Goal: Transaction & Acquisition: Purchase product/service

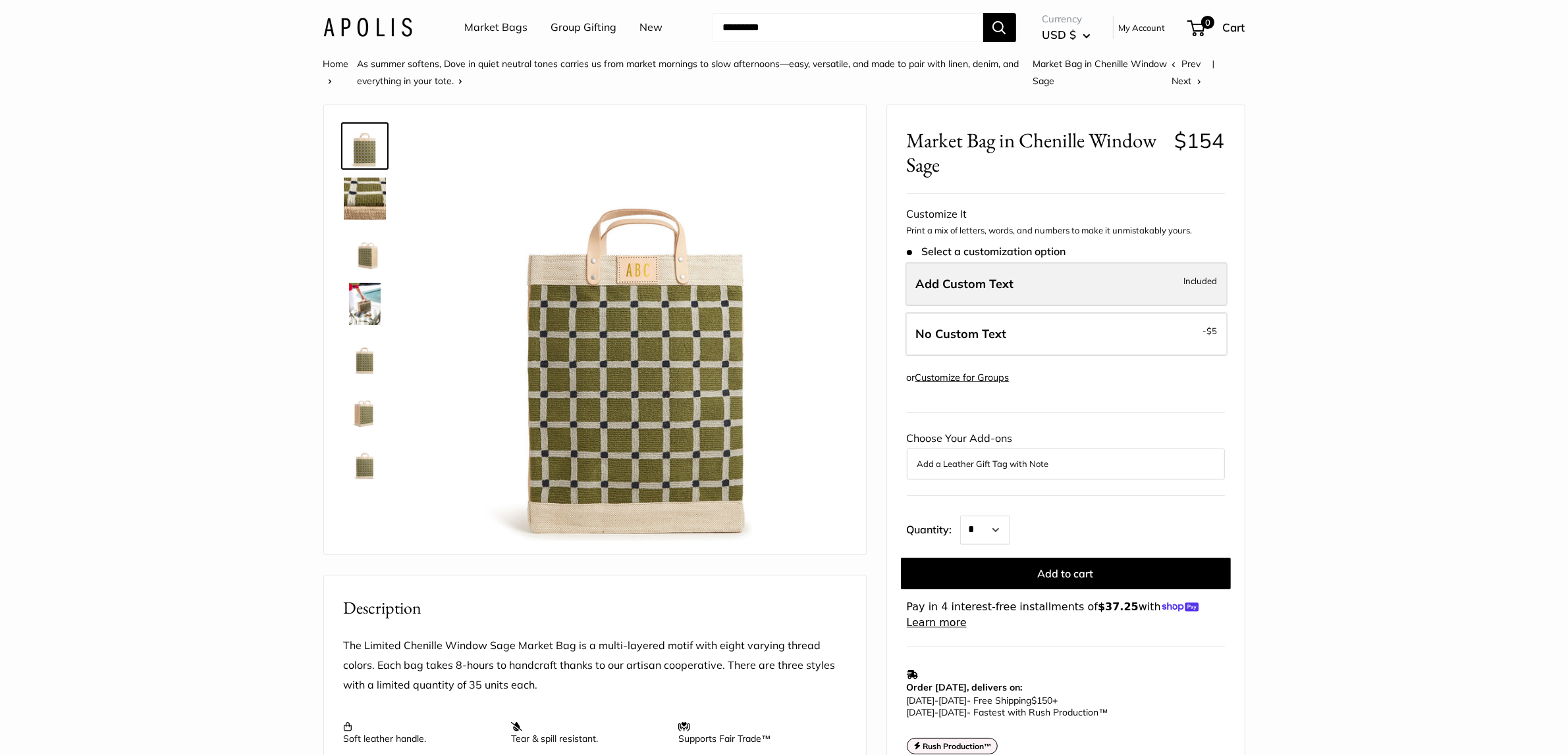
click at [1041, 298] on label "Add Custom Text Included" at bounding box center [1066, 284] width 322 height 43
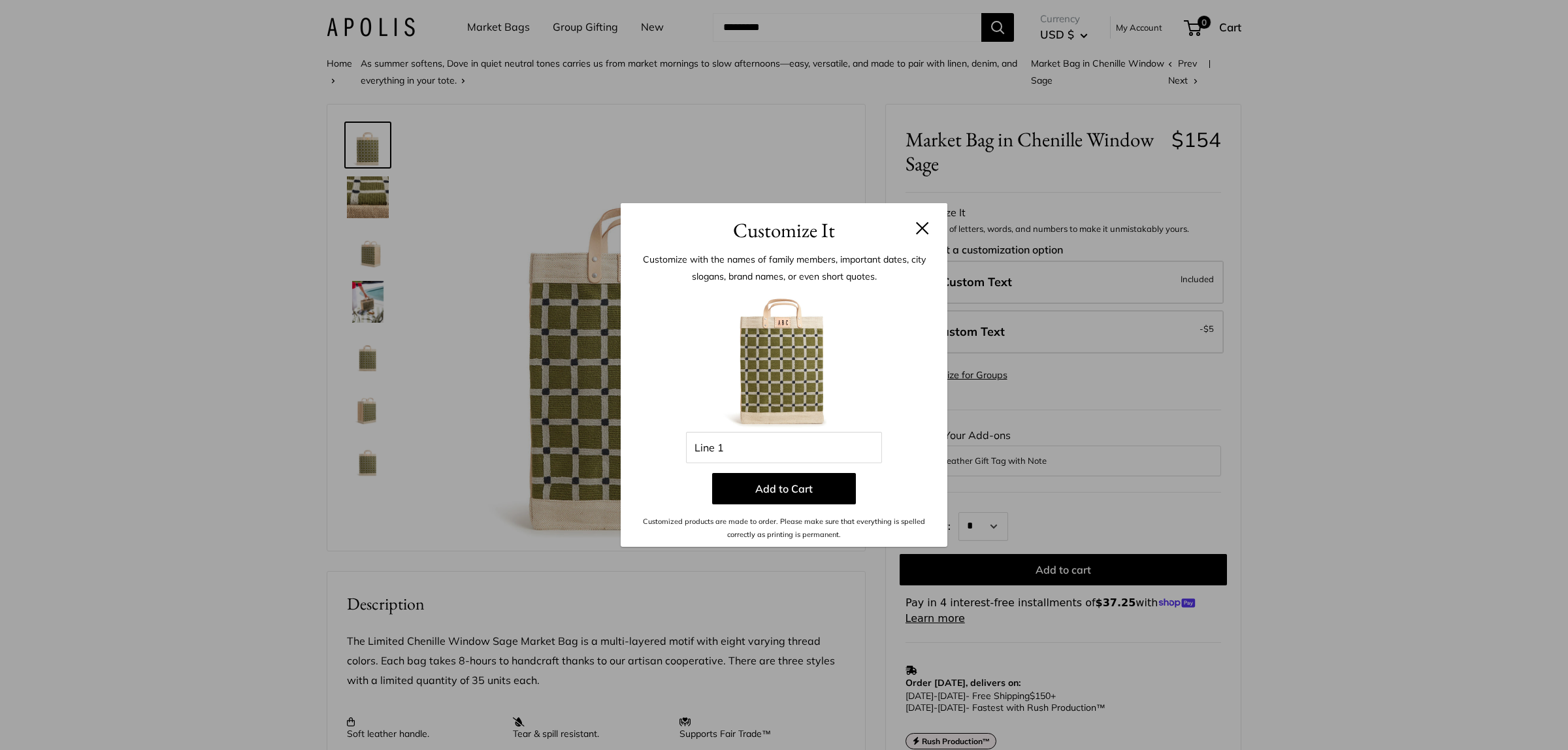
click at [833, 465] on div "Enter 3 letters Line 1 Add to Cart Customized products are made to order. Pleas…" at bounding box center [784, 415] width 287 height 253
drag, startPoint x: 820, startPoint y: 458, endPoint x: 741, endPoint y: 465, distance: 79.3
click at [741, 465] on div "Enter 3 letters Line 1 Add to Cart Customized products are made to order. Pleas…" at bounding box center [784, 415] width 287 height 253
click at [739, 453] on input "Line 1" at bounding box center [784, 448] width 196 height 31
paste input "**"
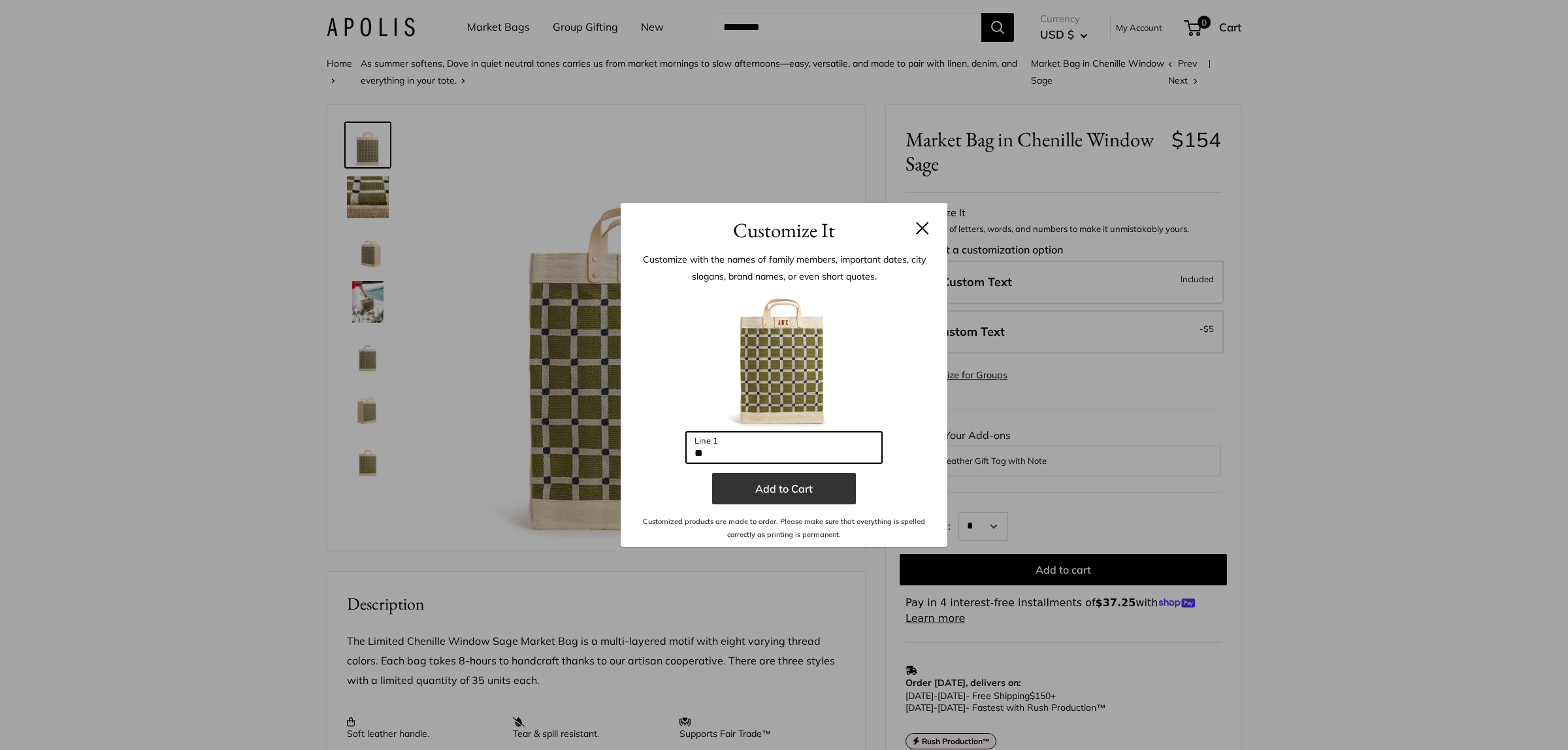
type input "**"
click at [762, 485] on button "Add to Cart" at bounding box center [784, 489] width 144 height 31
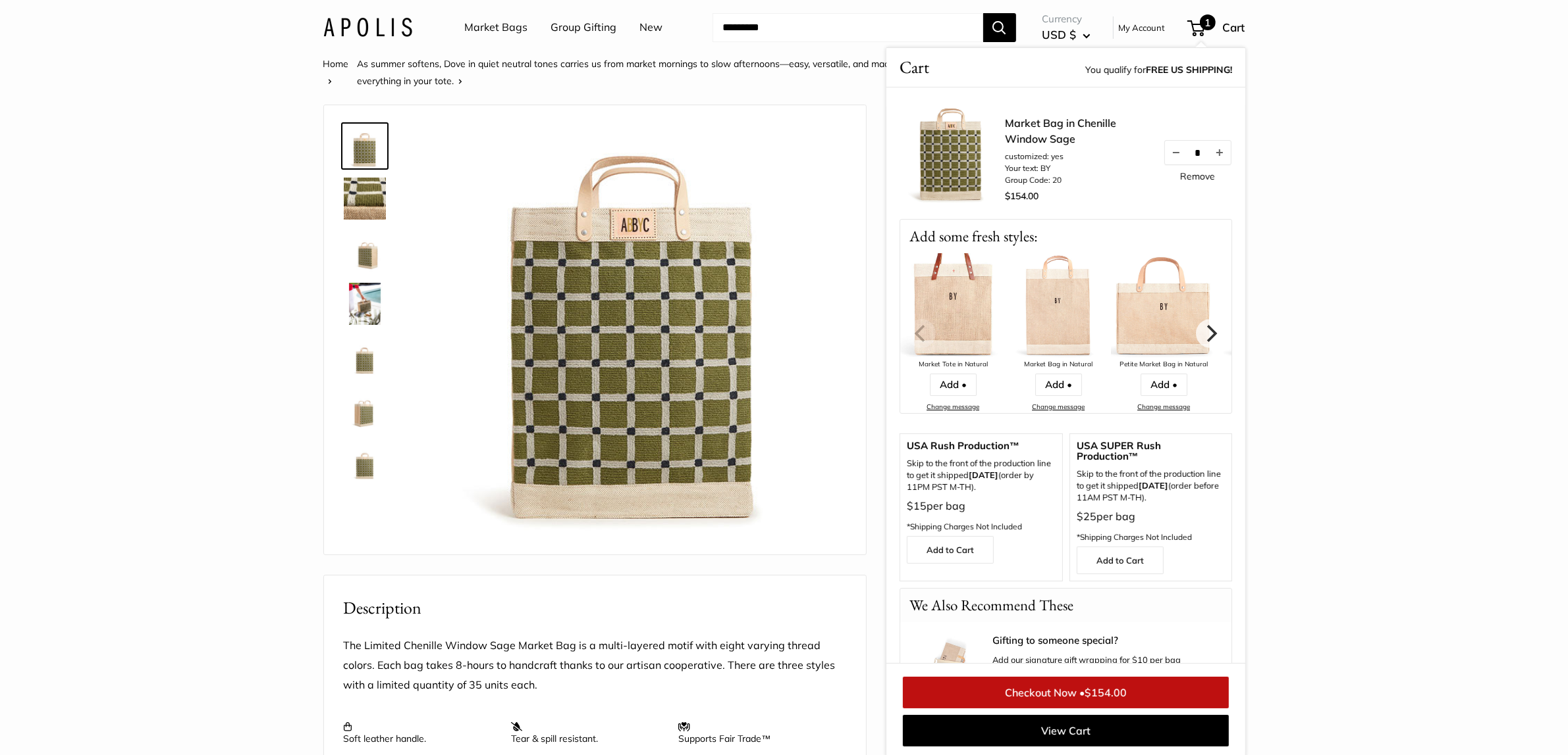
click at [1334, 367] on section "Home As summer softens, Dove in quiet neutral tones carries us from market morn…" at bounding box center [784, 629] width 1568 height 1149
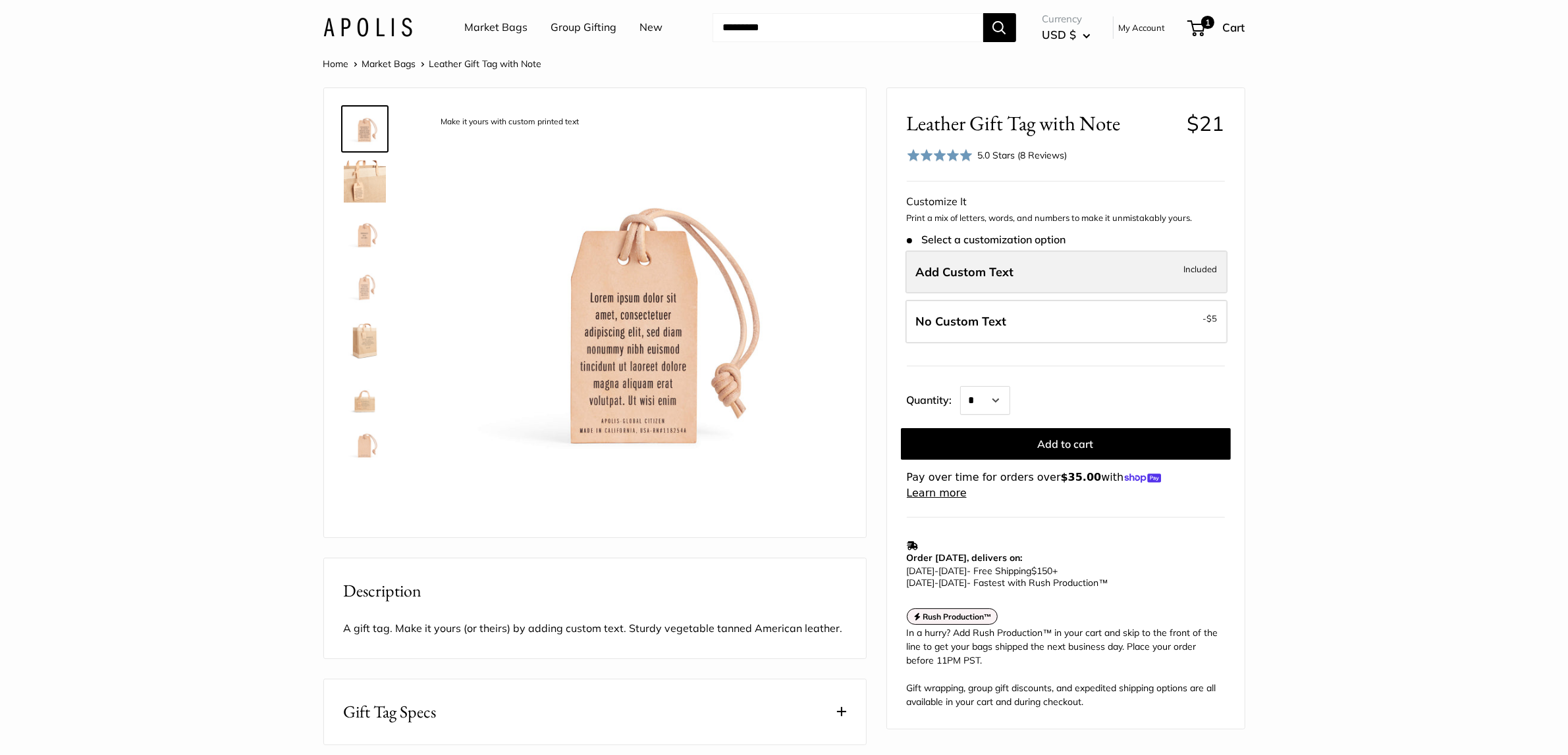
click at [943, 262] on label "Add Custom Text Included" at bounding box center [1066, 272] width 322 height 43
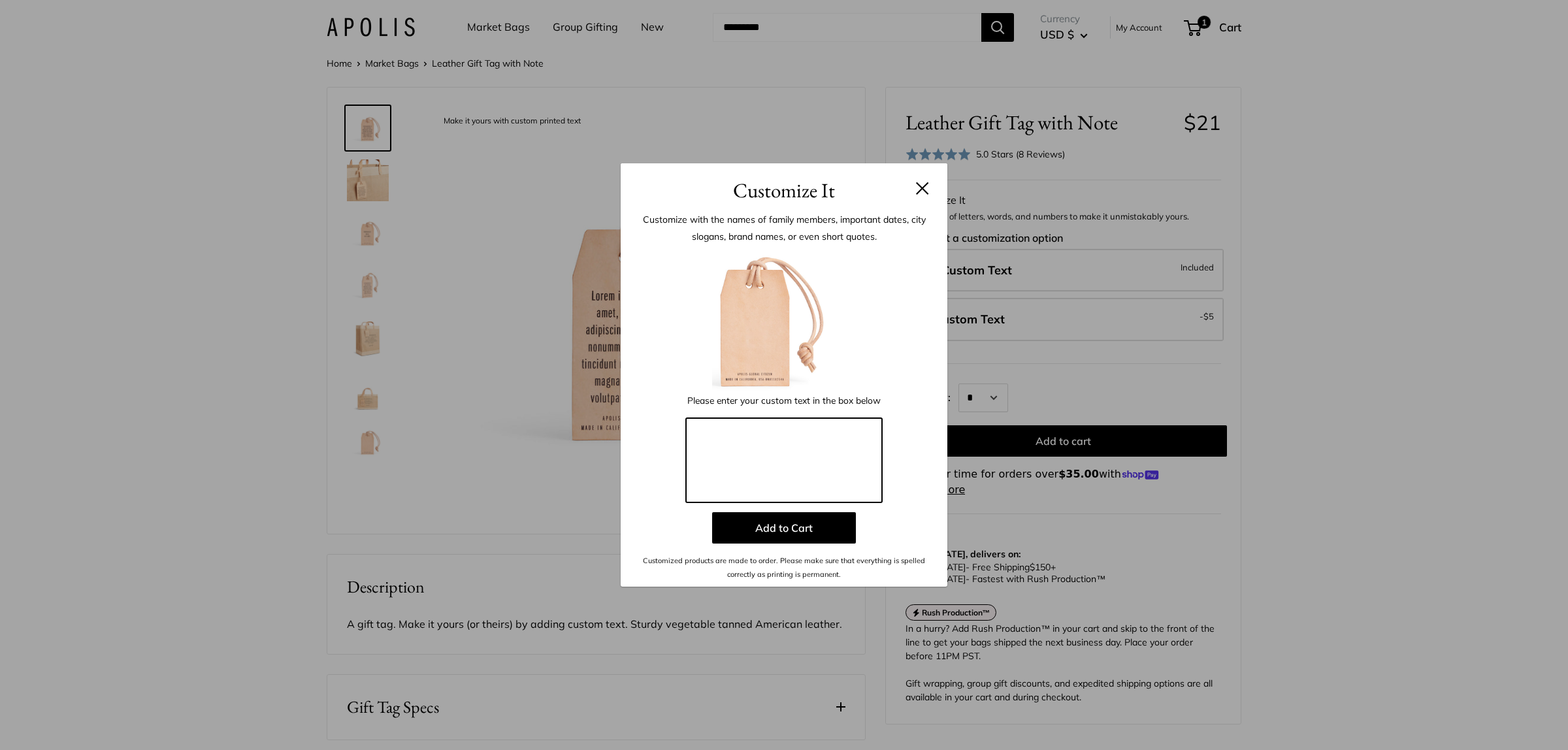
click at [775, 433] on textarea at bounding box center [784, 461] width 196 height 85
paste textarea "**********"
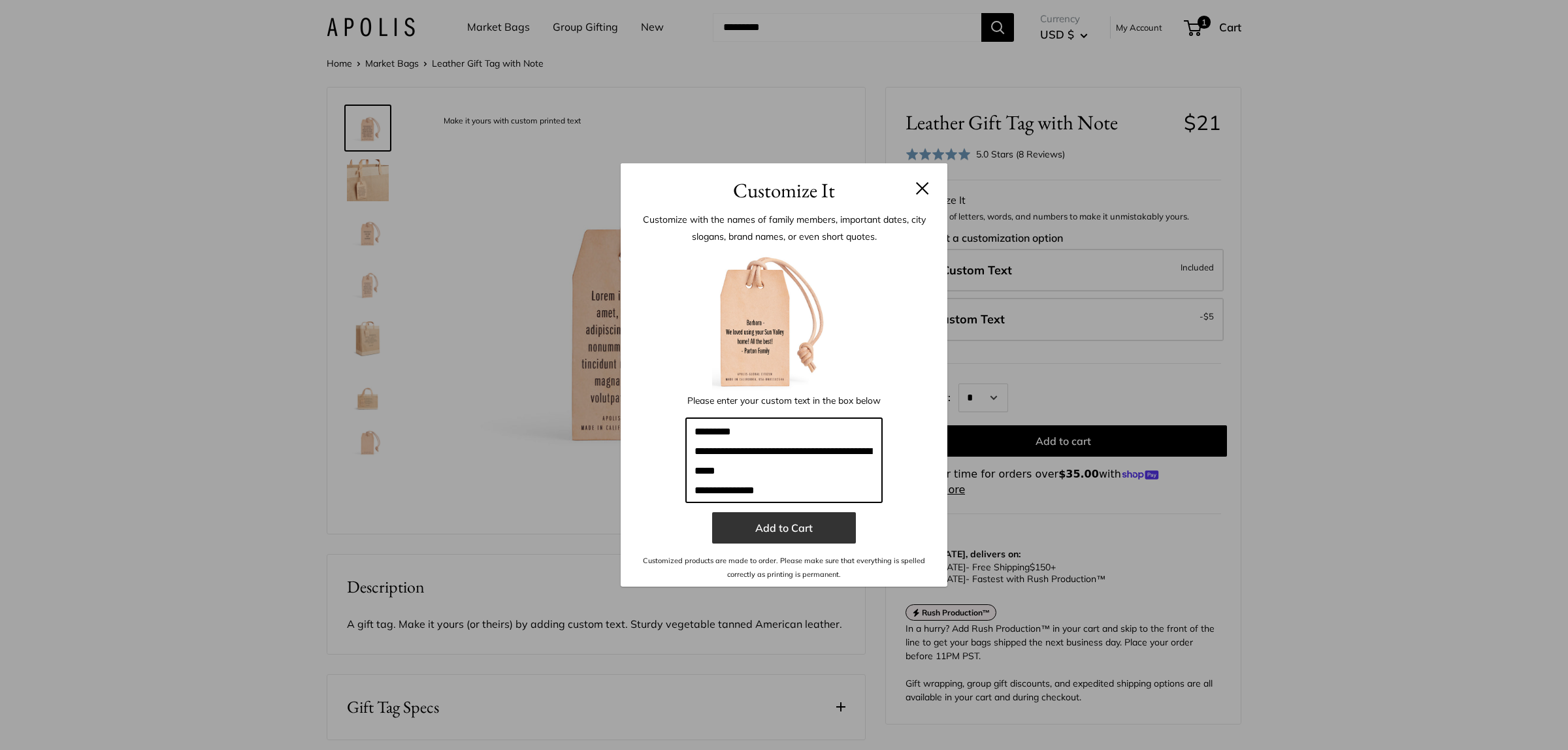
type textarea "**********"
click at [821, 520] on button "Add to Cart" at bounding box center [784, 528] width 144 height 31
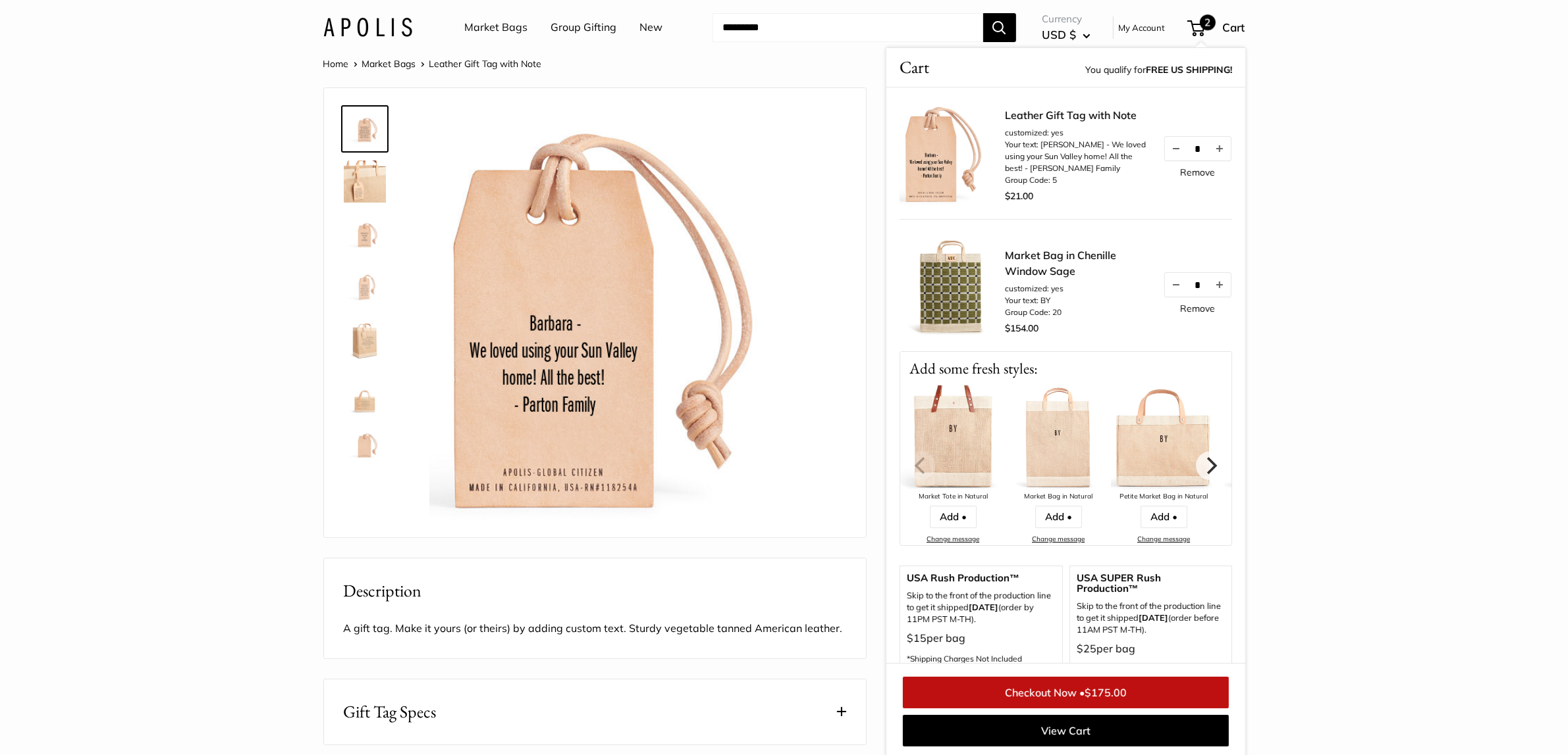
scroll to position [110, 0]
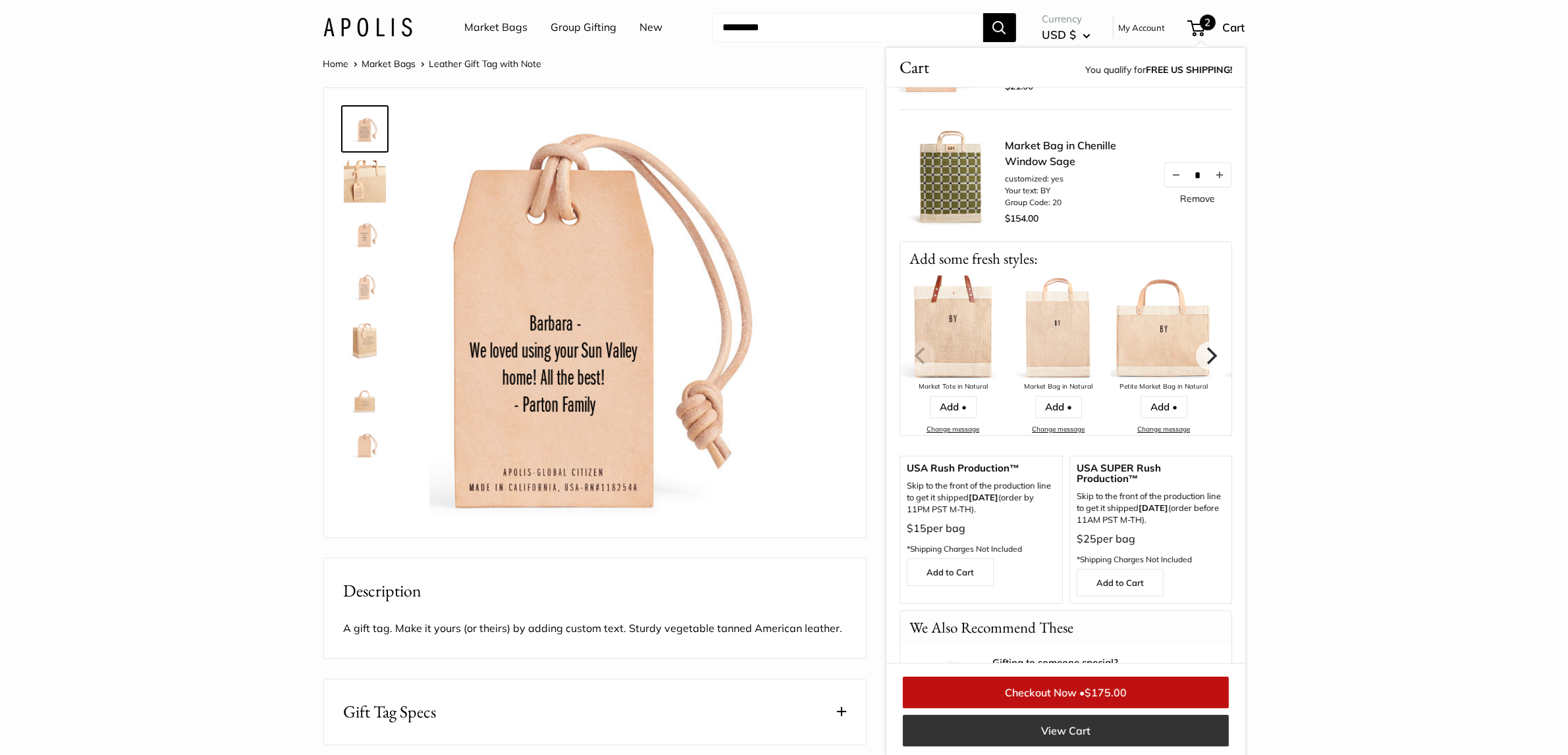
click at [1048, 728] on link "View Cart" at bounding box center [1065, 731] width 325 height 31
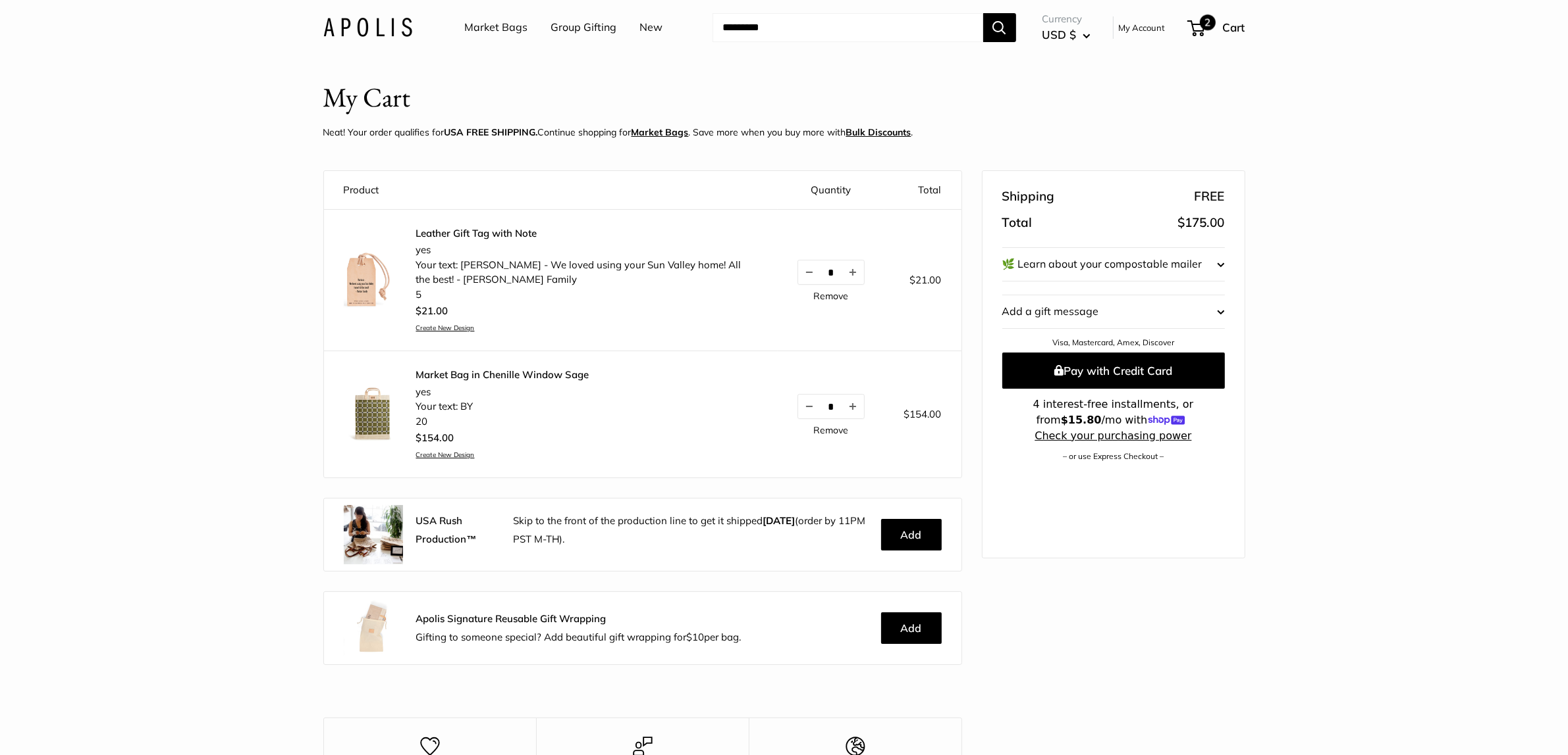
click at [1232, 30] on span "Cart" at bounding box center [1233, 27] width 22 height 14
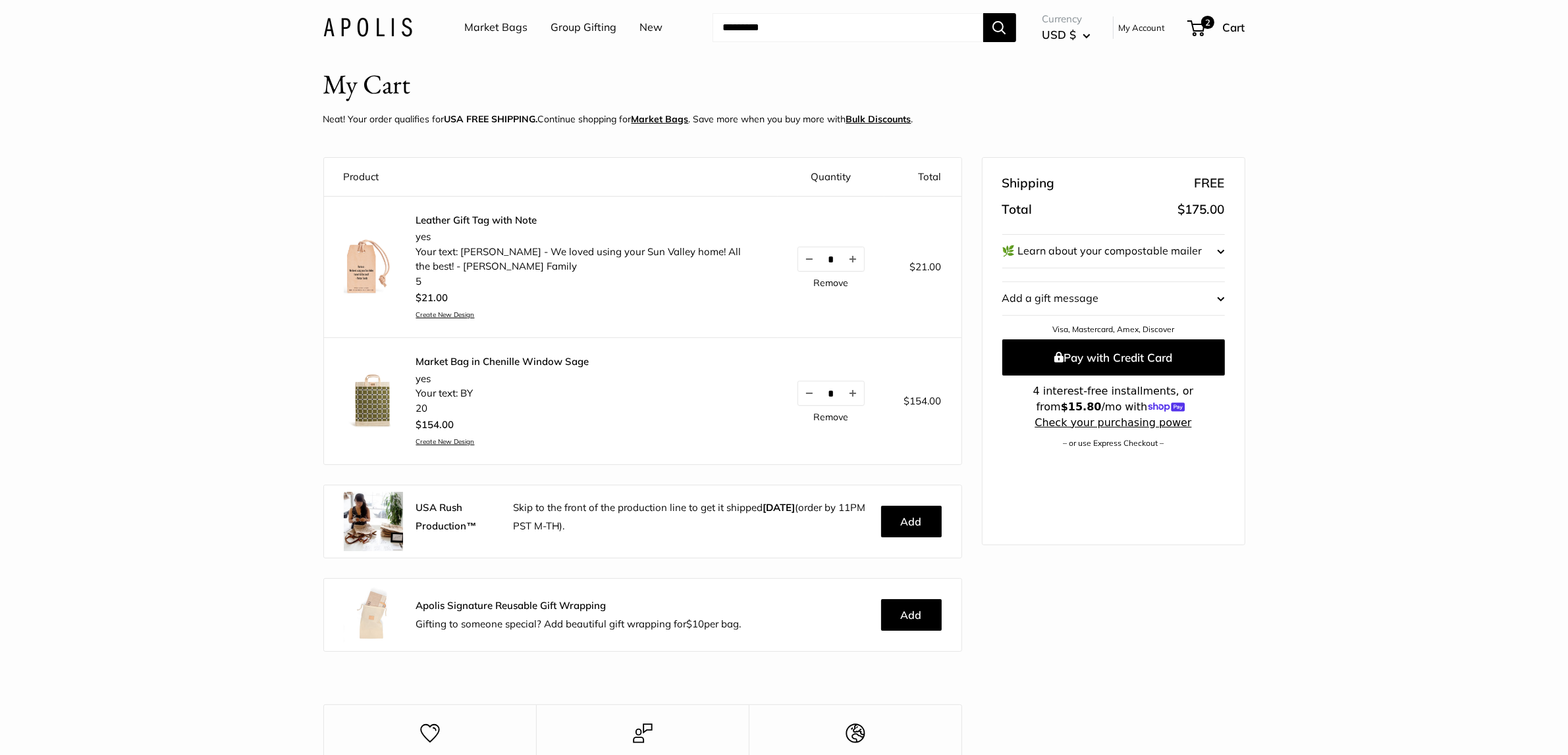
scroll to position [11, 0]
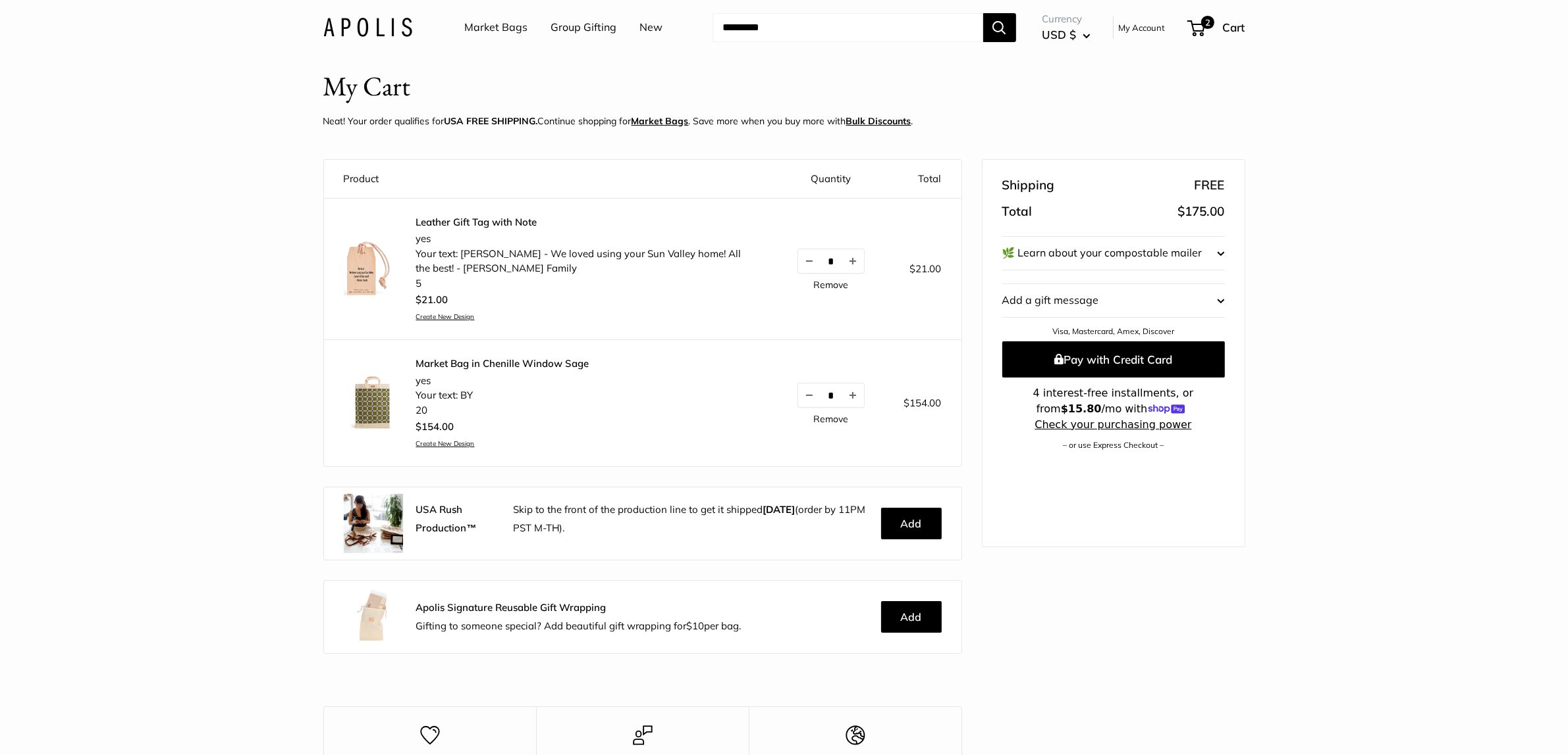
click at [1095, 294] on button "Add a gift message Edit" at bounding box center [1113, 301] width 223 height 33
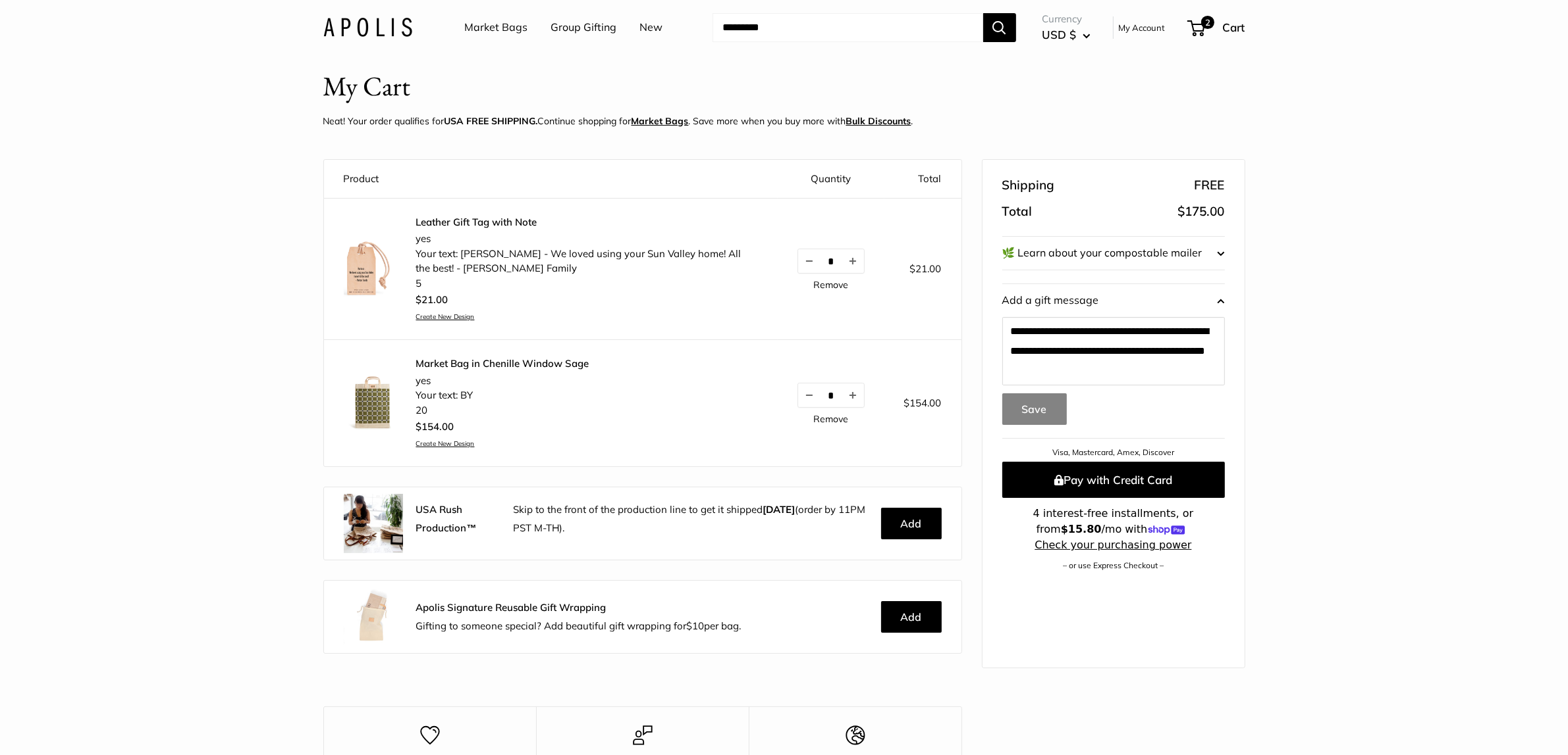
click at [1115, 254] on button "🌿 Learn about your compostable mailer" at bounding box center [1113, 253] width 223 height 33
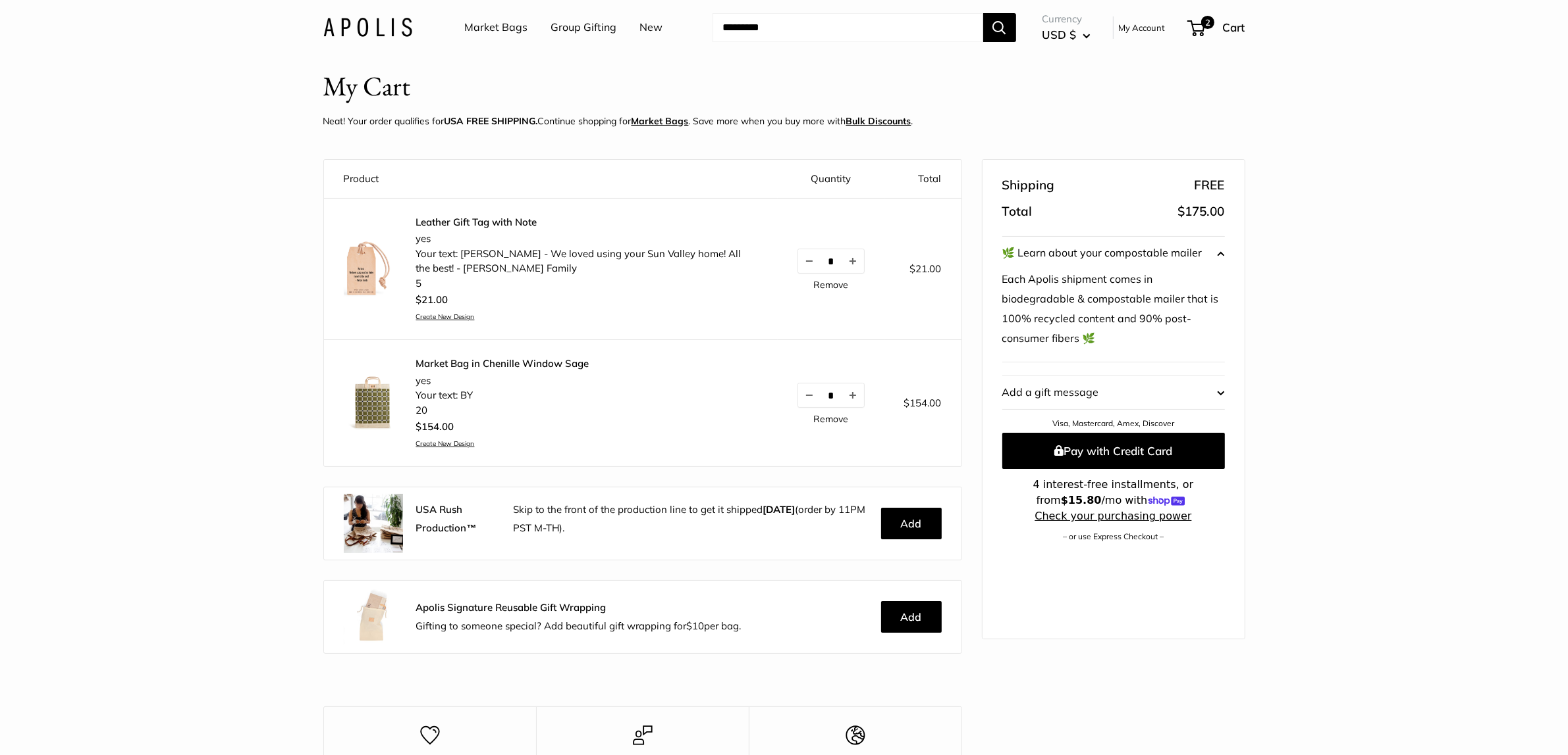
scroll to position [10, 0]
click at [1202, 28] on span "2" at bounding box center [1207, 22] width 16 height 16
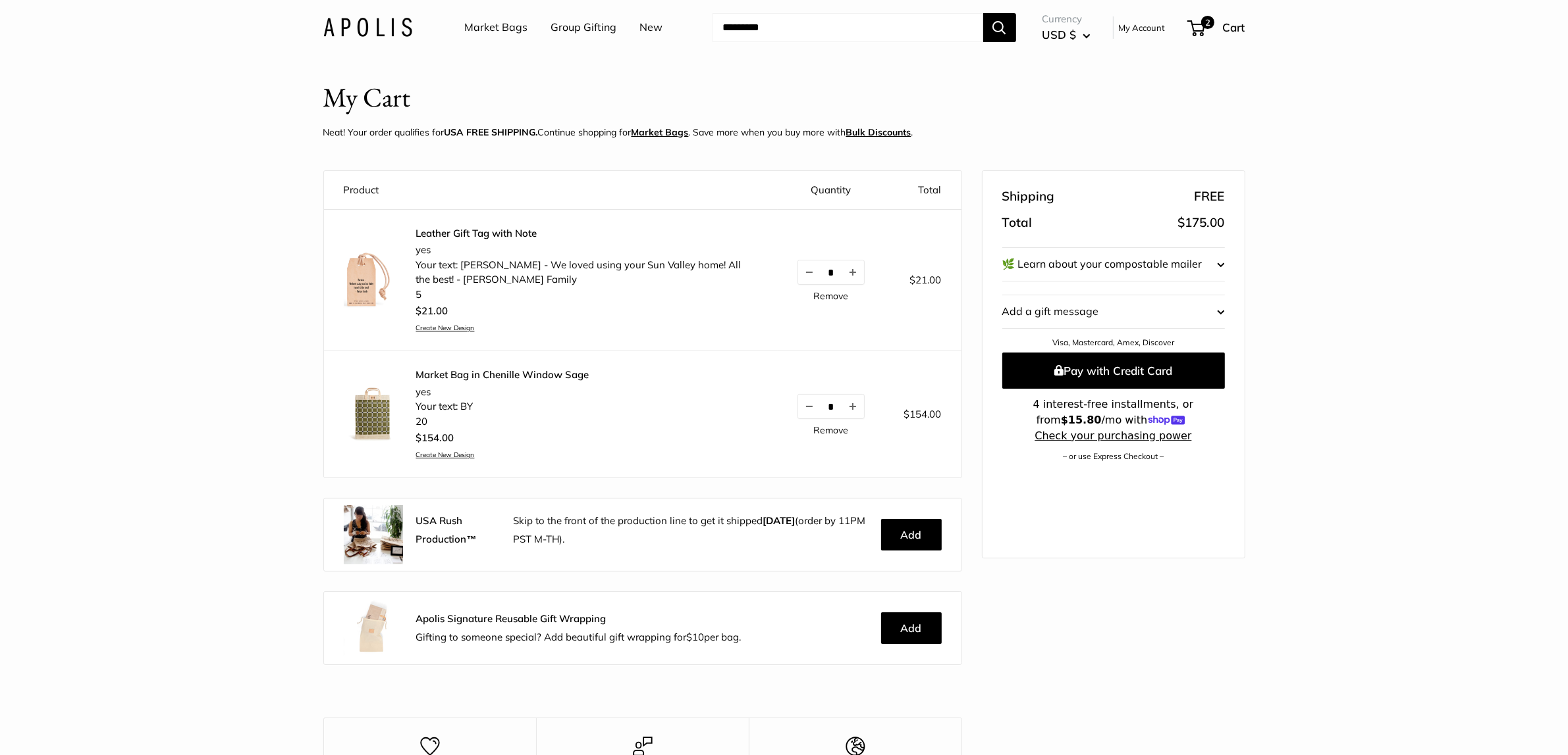
click at [831, 299] on link "Remove" at bounding box center [830, 296] width 35 height 9
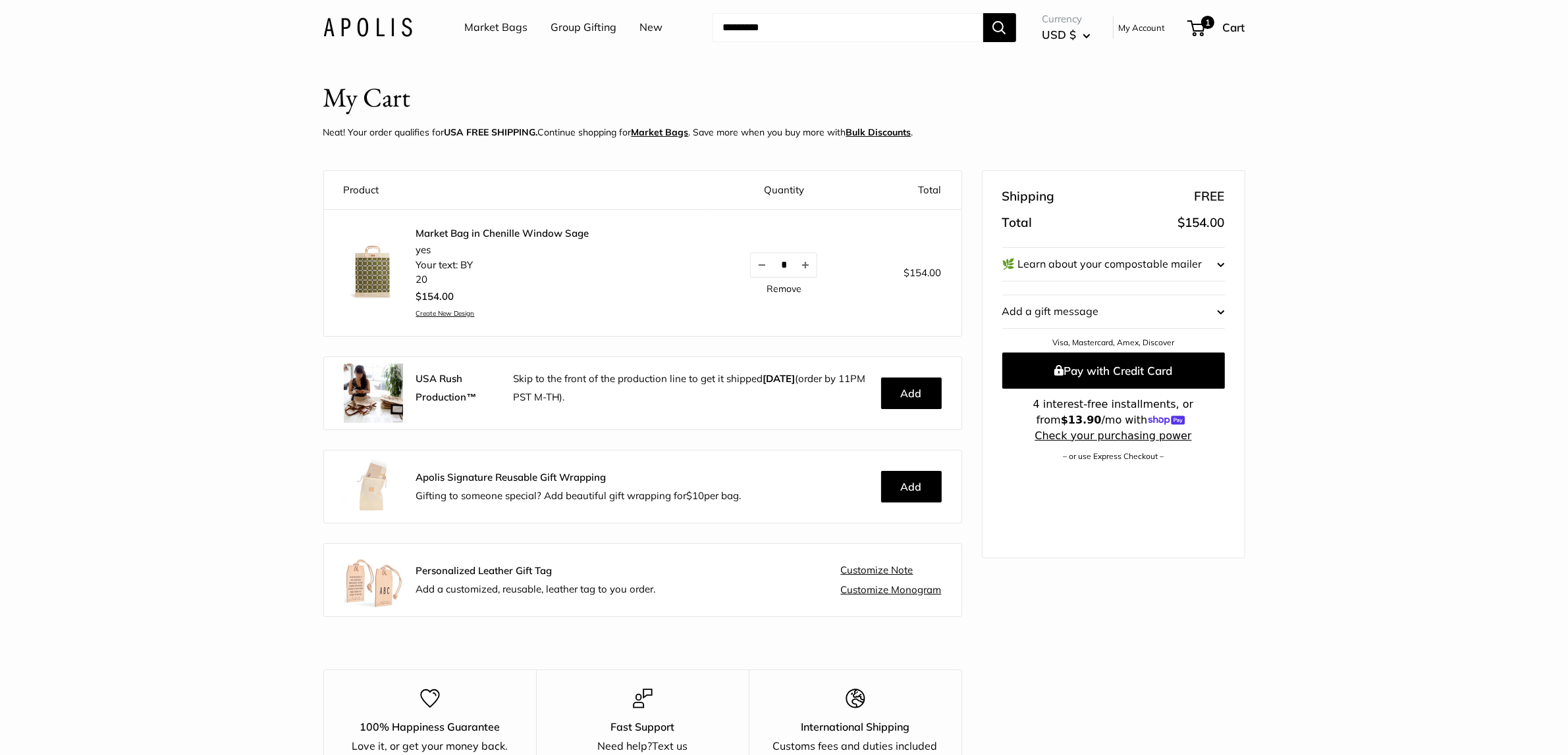
click at [783, 288] on link "Remove" at bounding box center [784, 289] width 35 height 9
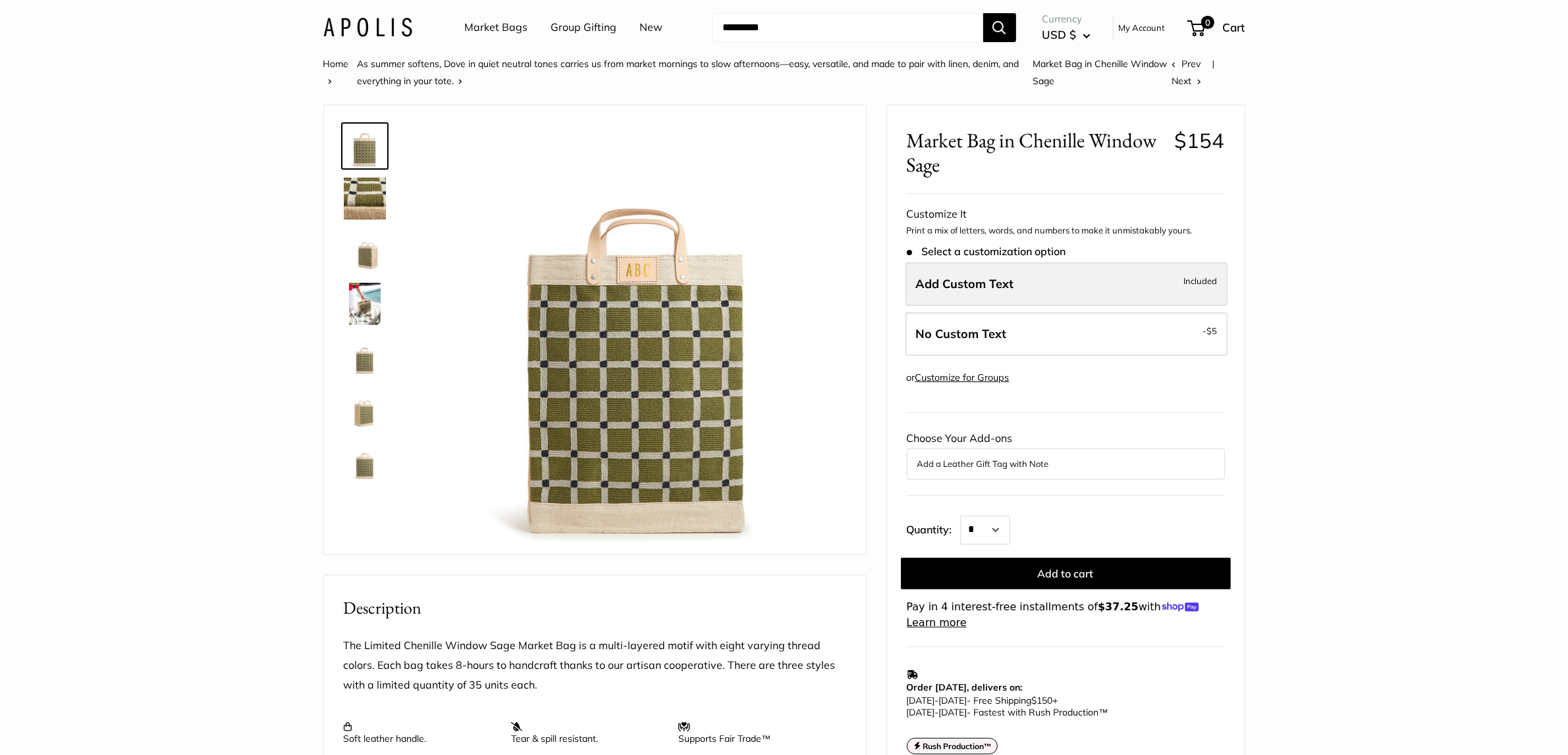
click at [973, 296] on label "Add Custom Text Included" at bounding box center [1066, 284] width 322 height 43
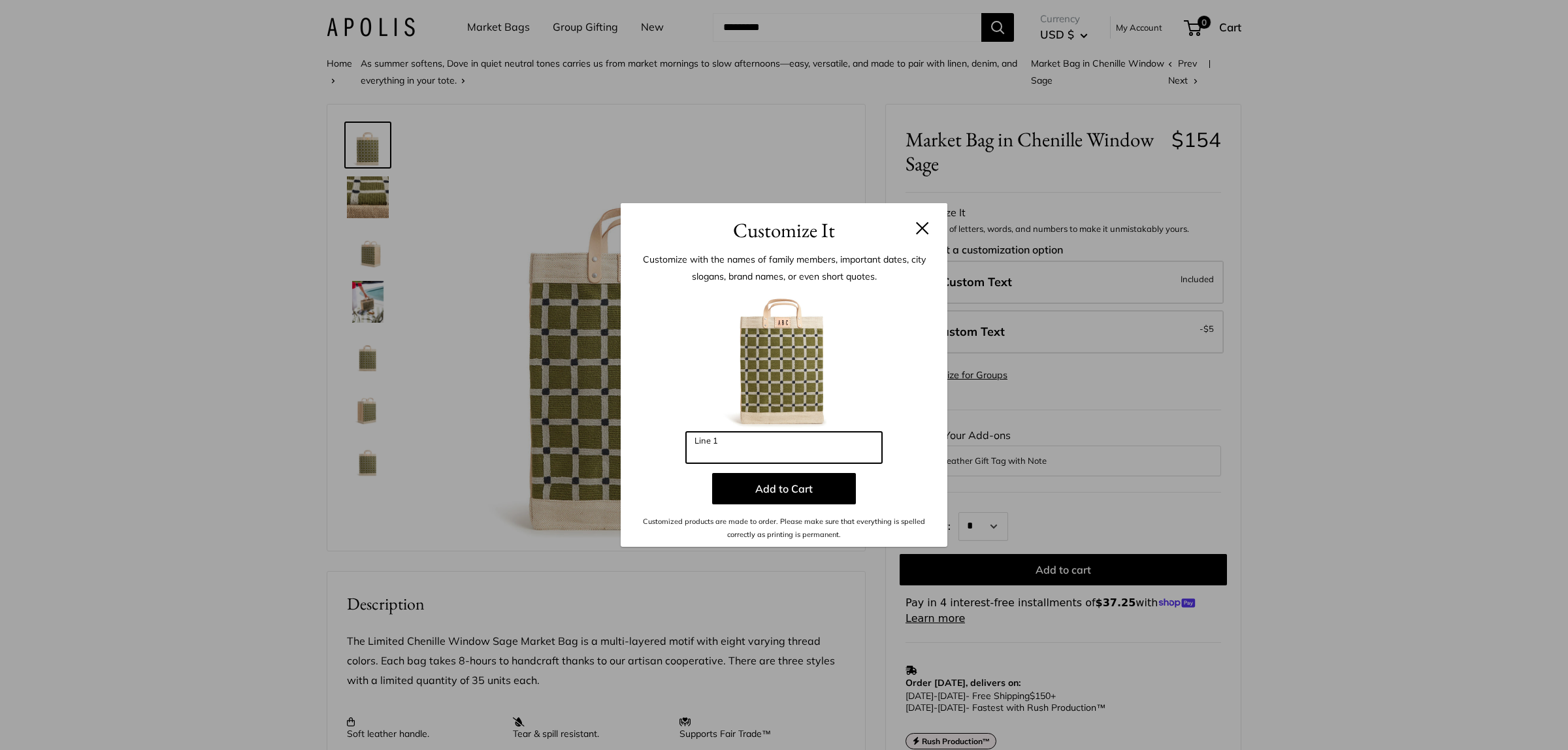
click at [727, 442] on input "Line 1" at bounding box center [784, 448] width 196 height 31
type input "**"
click at [797, 491] on button "Add to Cart" at bounding box center [784, 489] width 144 height 31
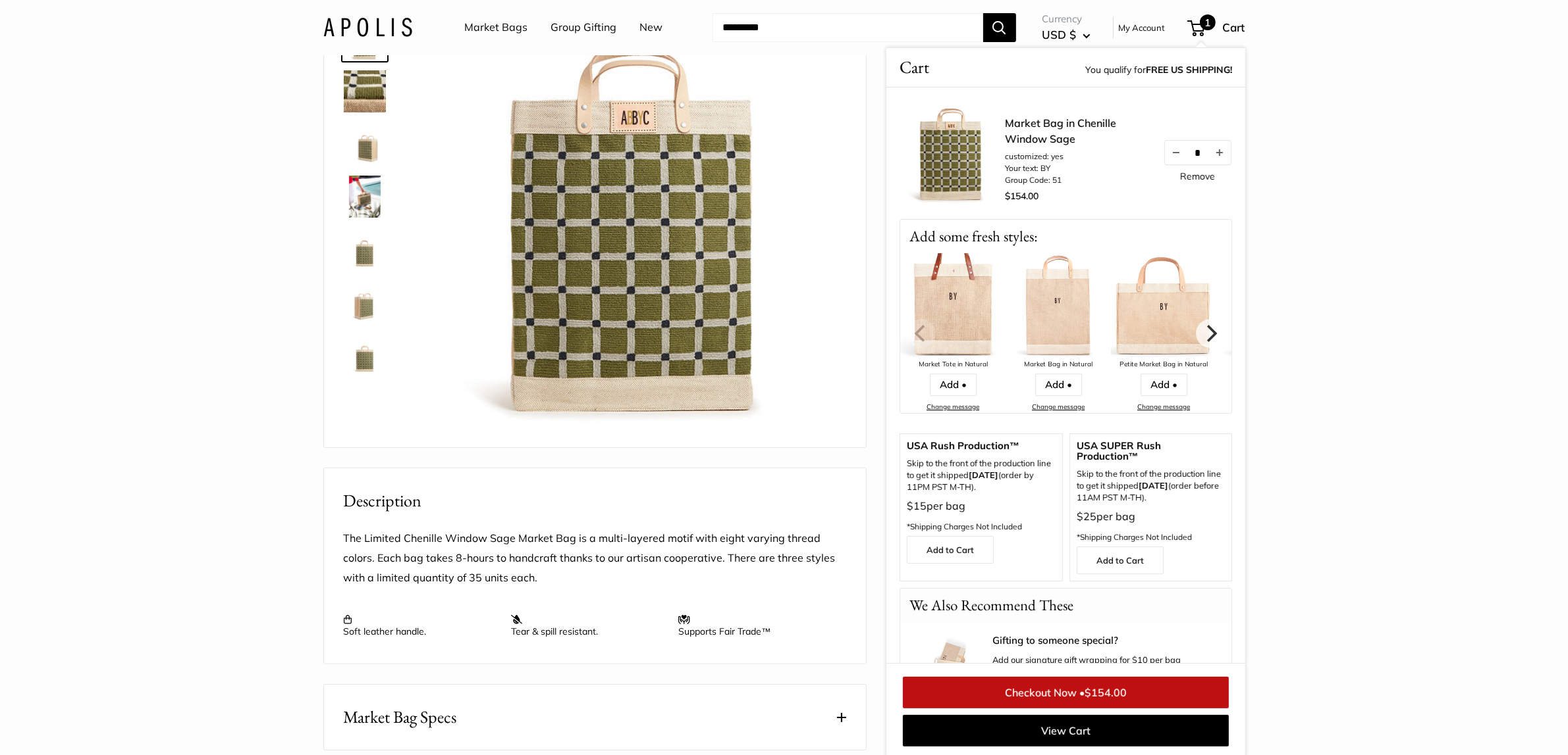
scroll to position [108, 0]
click at [1271, 404] on section "Home As summer softens, Dove in quiet neutral tones carries us from market morn…" at bounding box center [784, 520] width 1568 height 1149
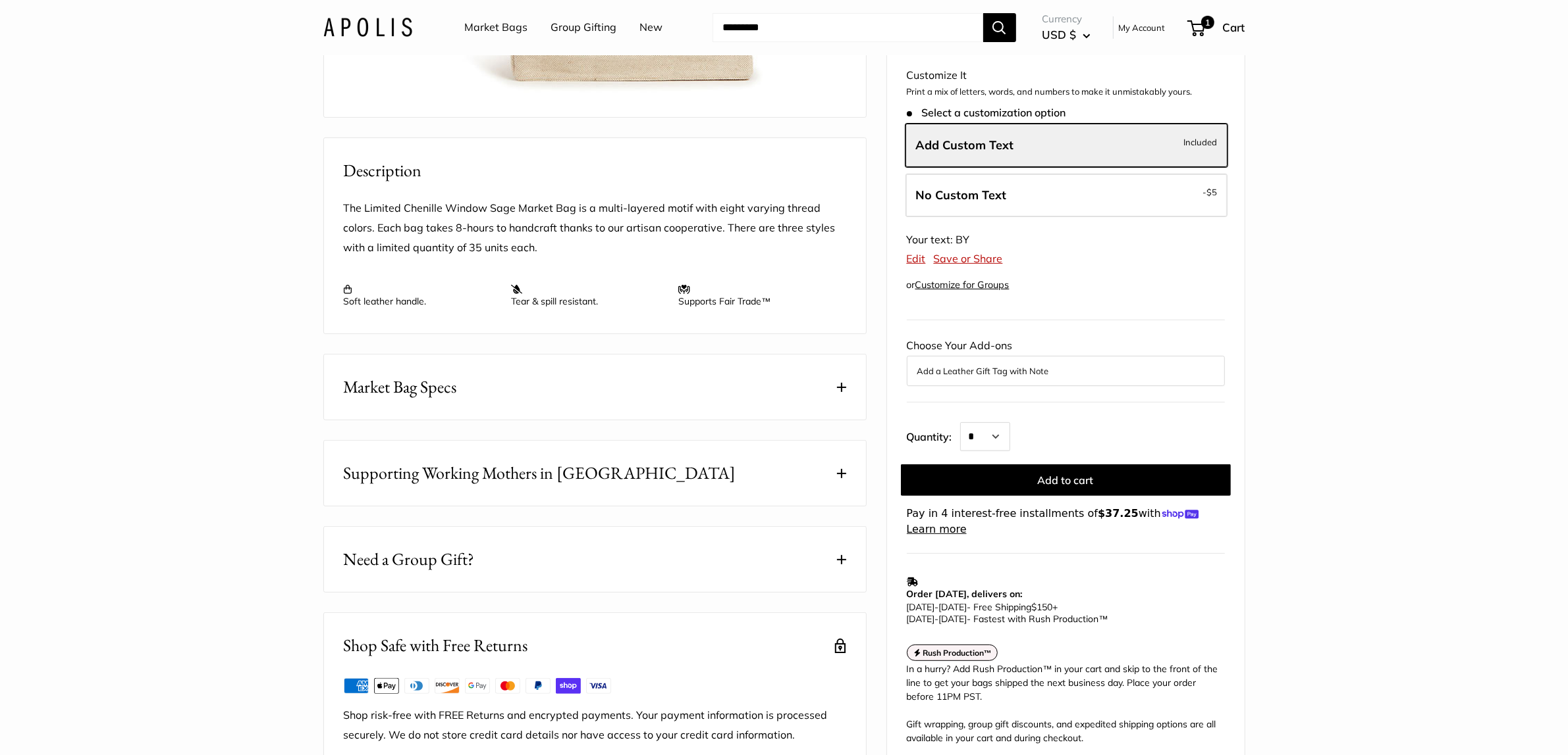
scroll to position [438, 0]
click at [988, 378] on button "Add a Leather Gift Tag with Note" at bounding box center [1065, 370] width 297 height 16
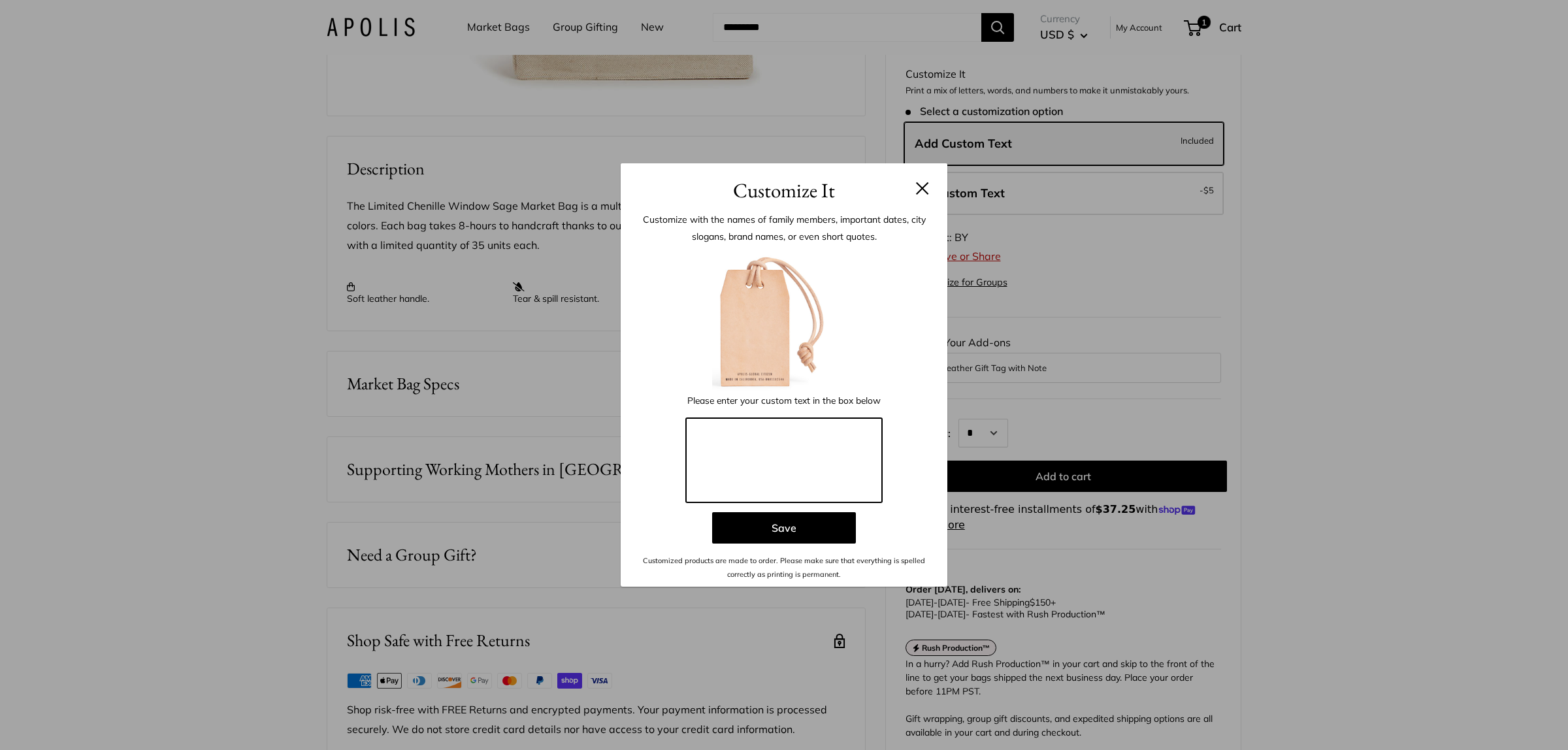
click at [769, 435] on textarea at bounding box center [784, 461] width 196 height 85
paste textarea "**********"
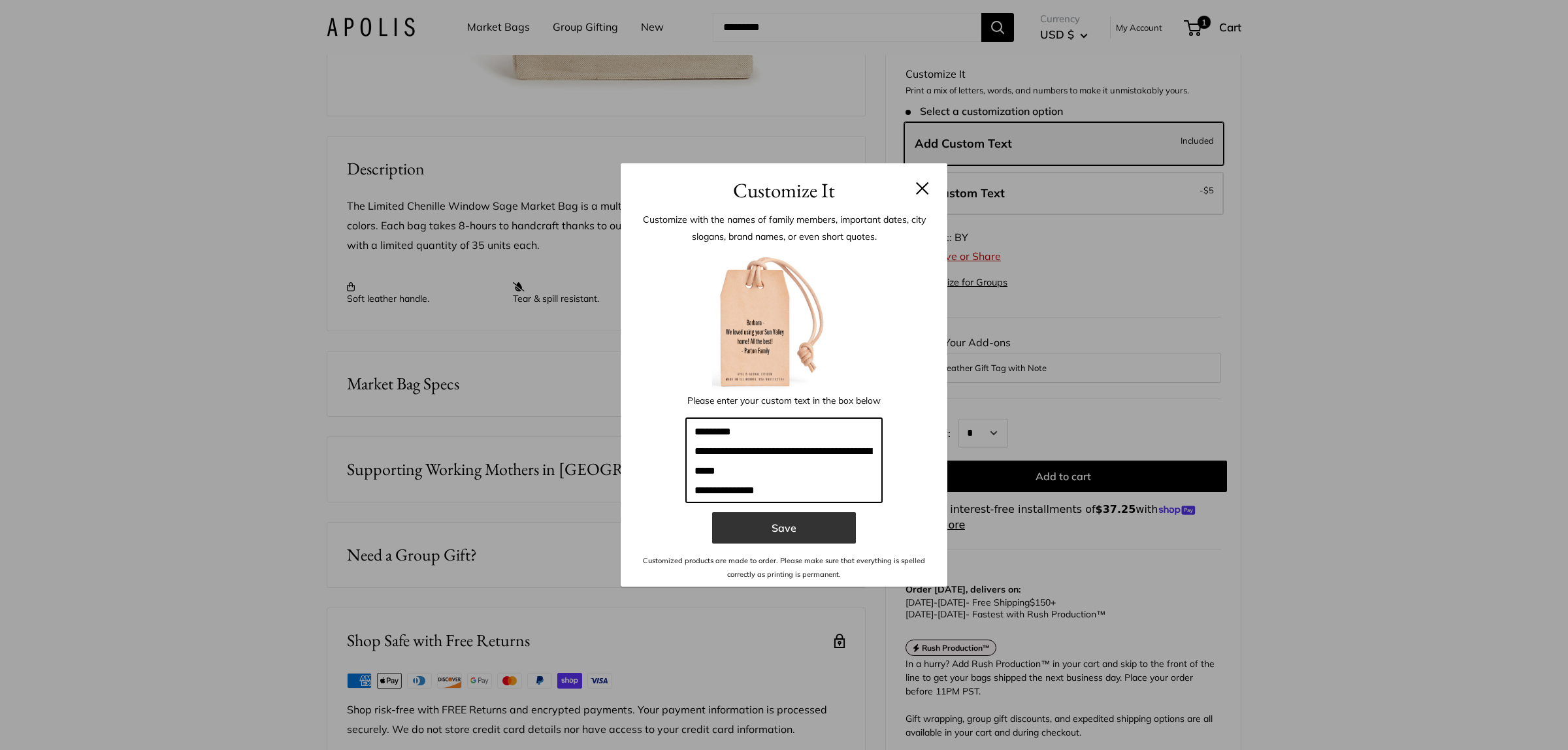
type textarea "**********"
click at [768, 525] on button "Save" at bounding box center [784, 528] width 144 height 31
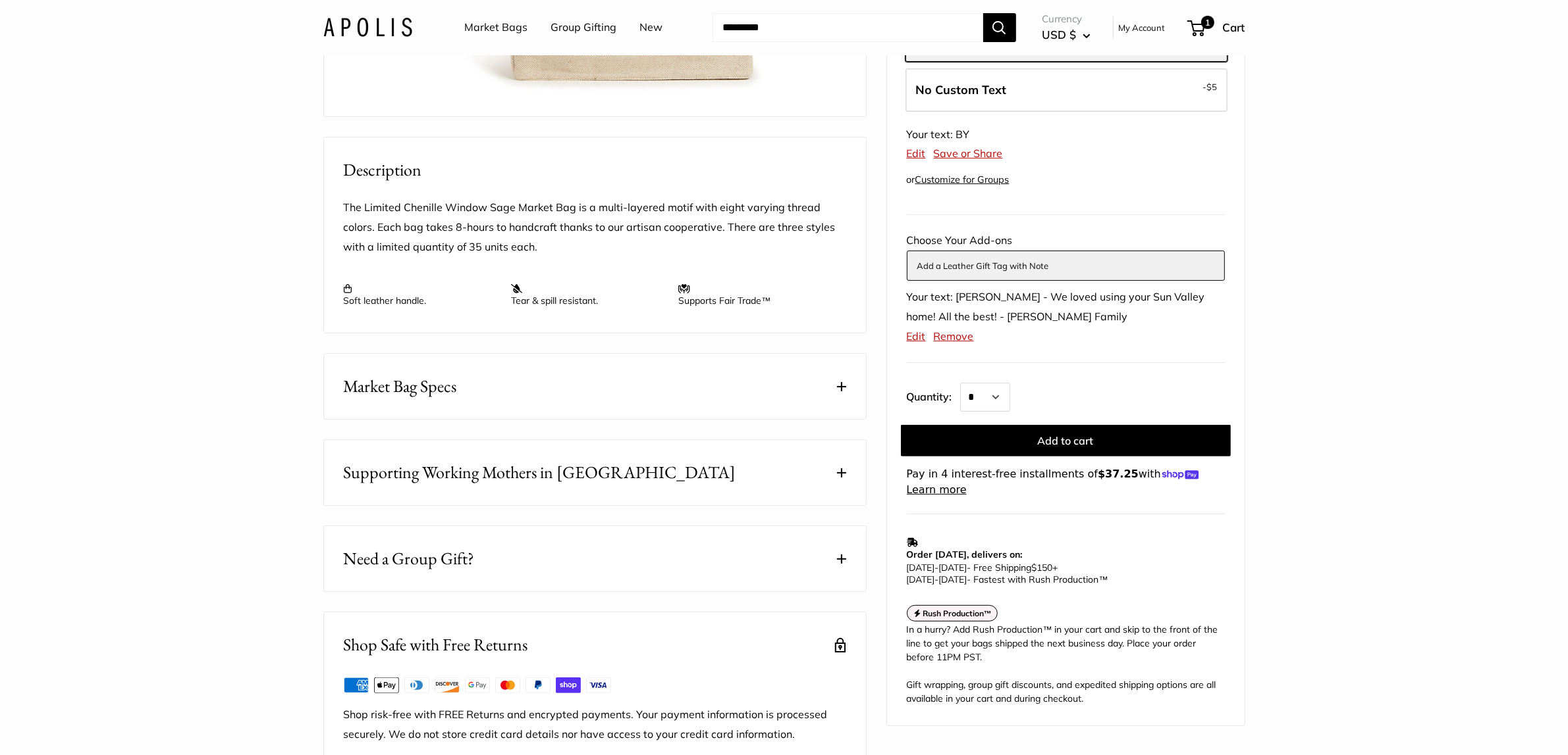
scroll to position [681, 0]
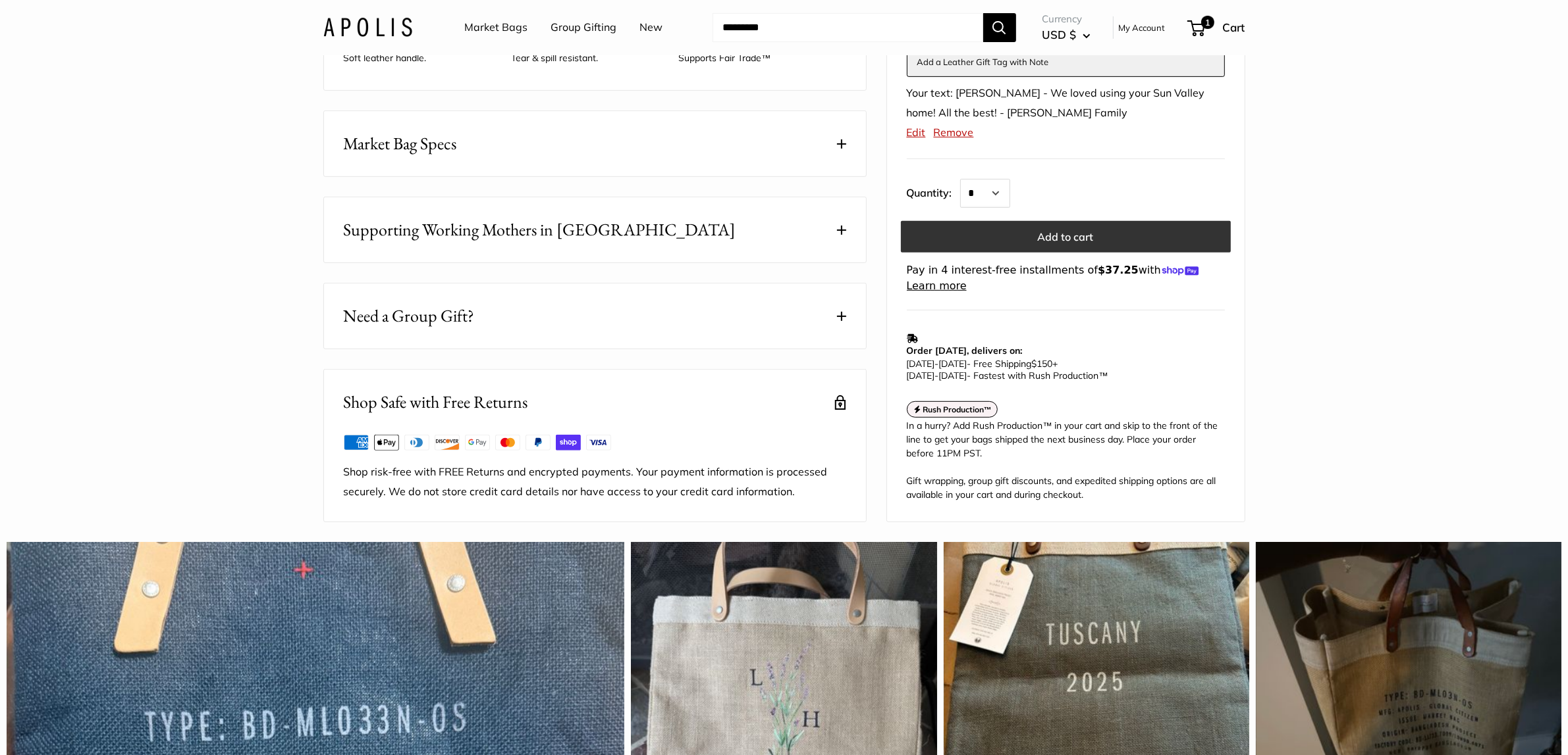
click at [1107, 252] on button "Add to cart" at bounding box center [1065, 237] width 330 height 31
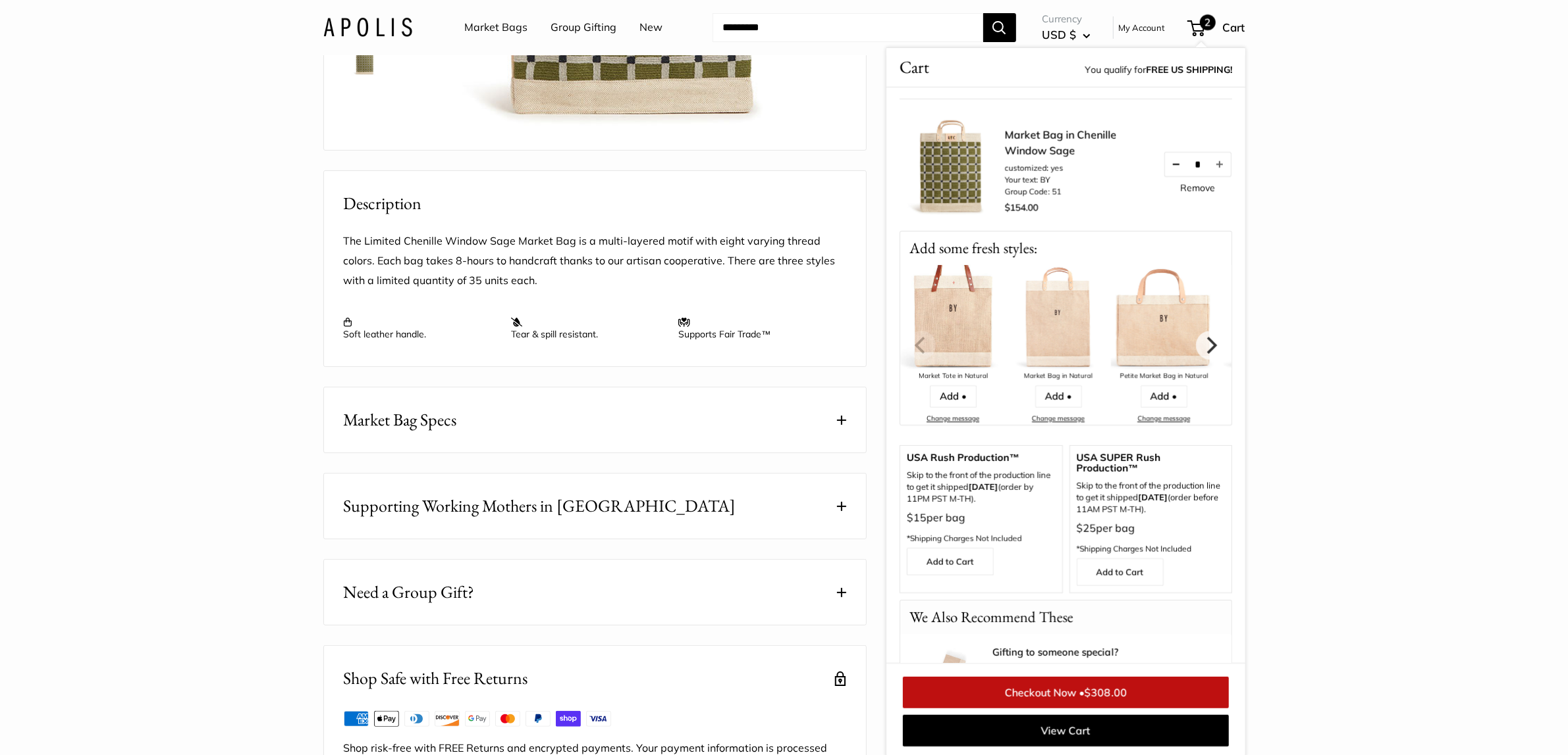
scroll to position [0, 0]
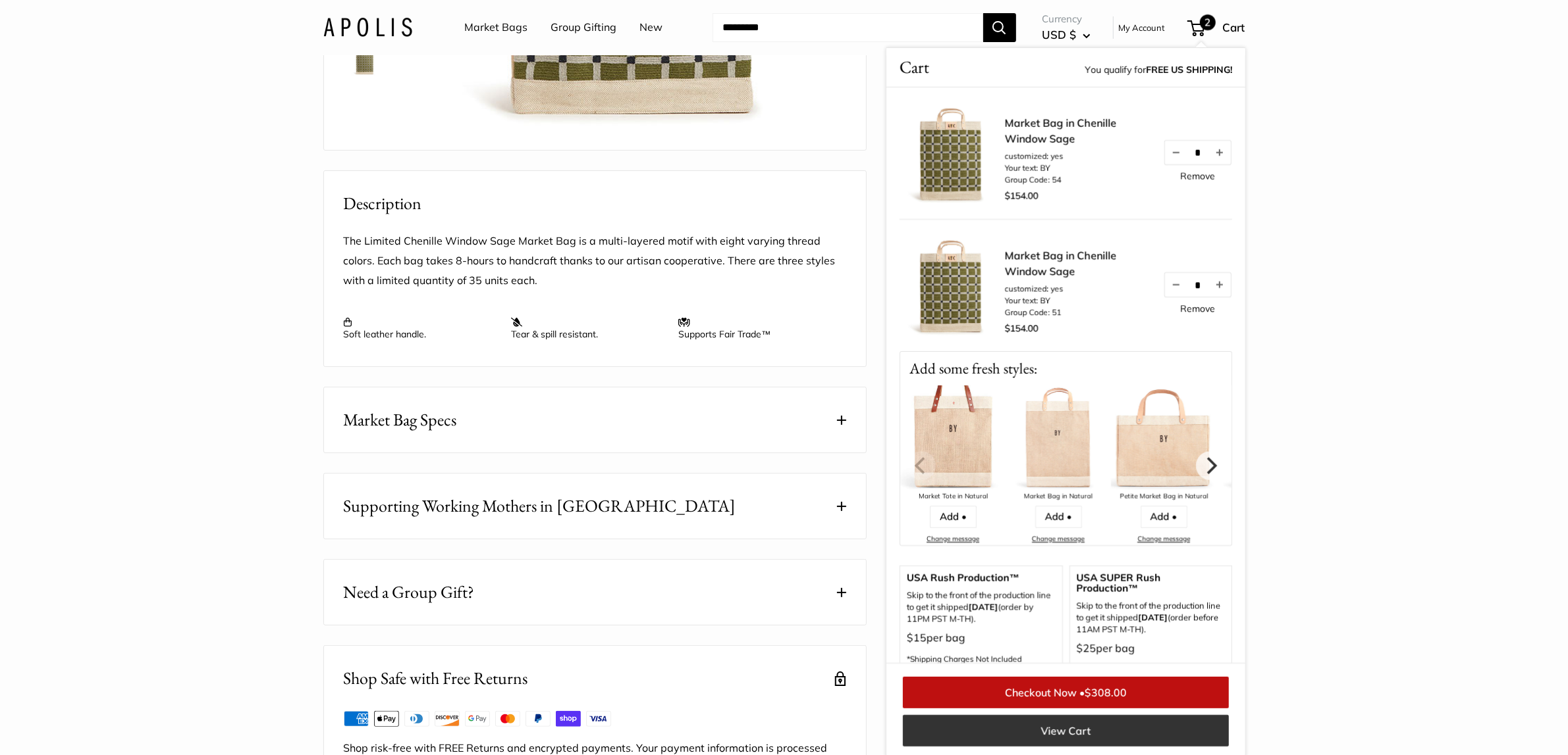
click at [1077, 727] on link "View Cart" at bounding box center [1065, 731] width 325 height 31
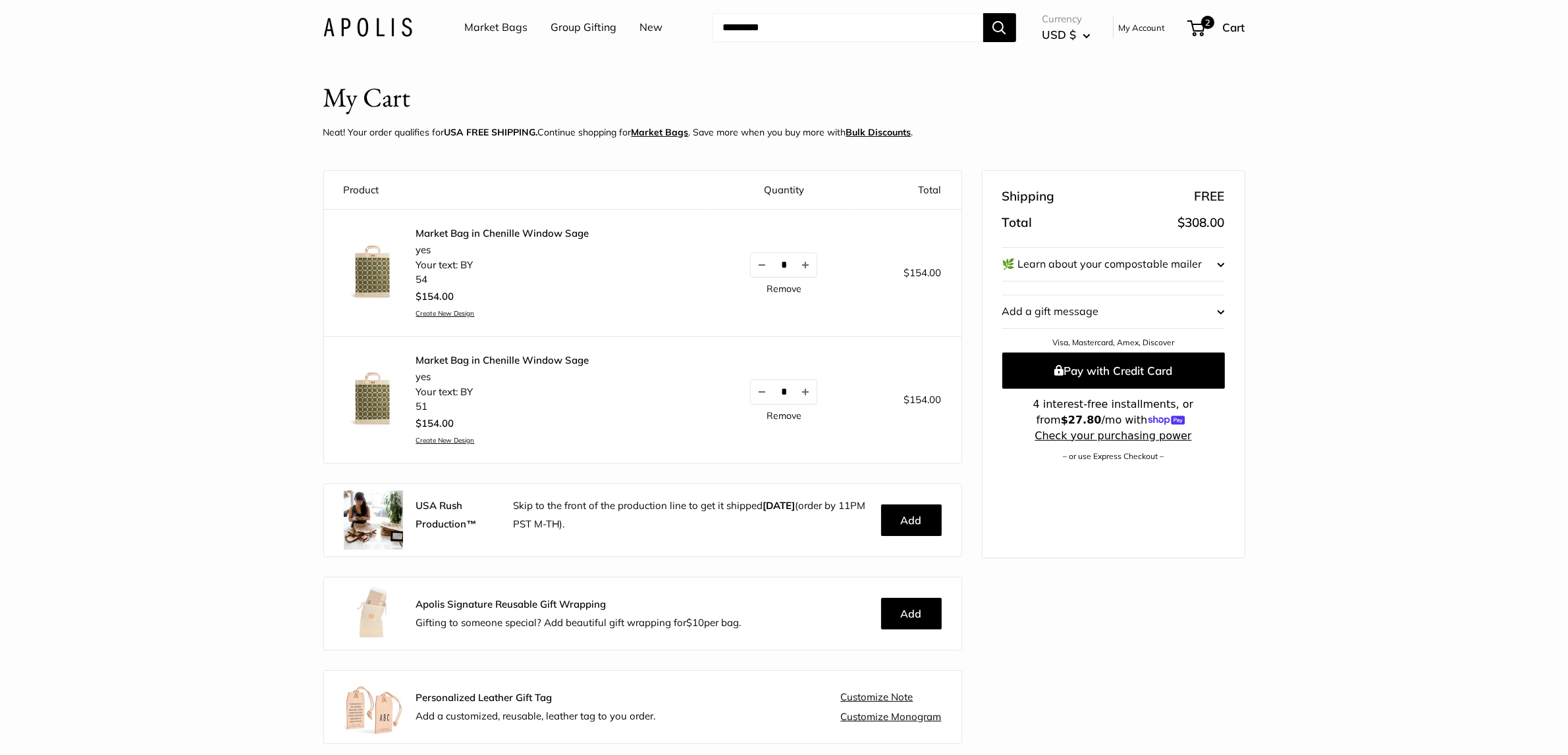
scroll to position [14, 0]
click at [786, 416] on link "Remove" at bounding box center [784, 416] width 35 height 9
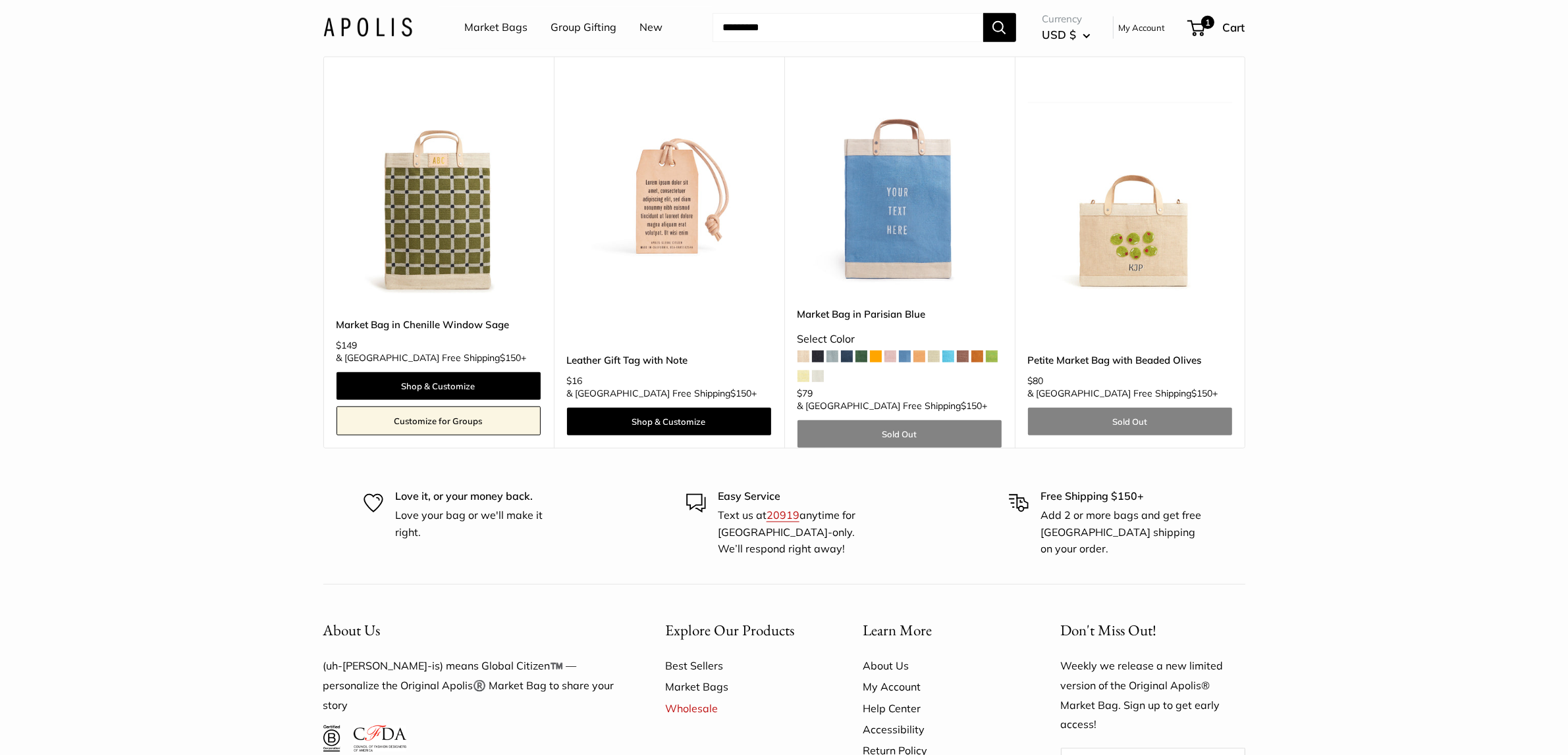
scroll to position [1237, 0]
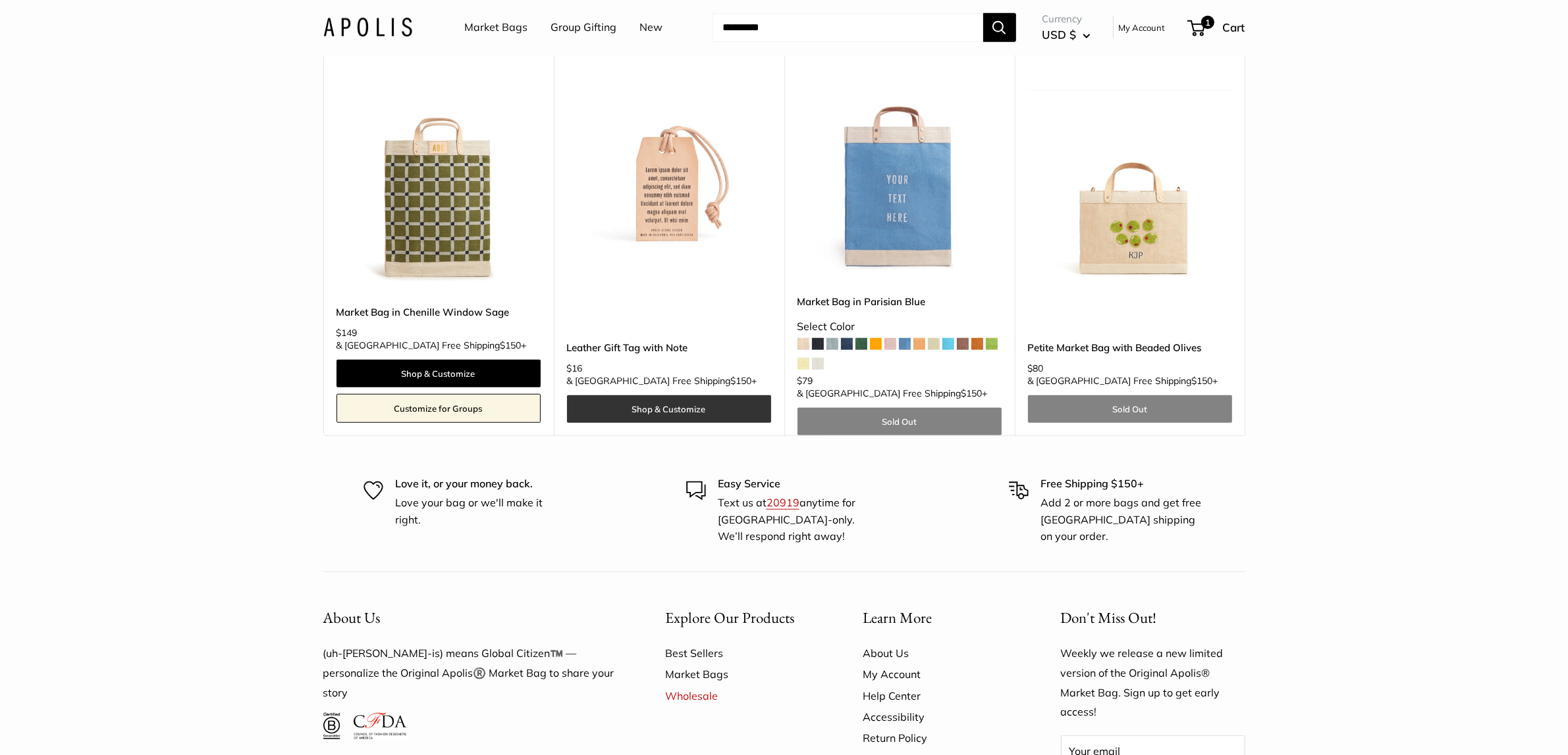
click at [677, 396] on link "Shop & Customize" at bounding box center [668, 409] width 204 height 28
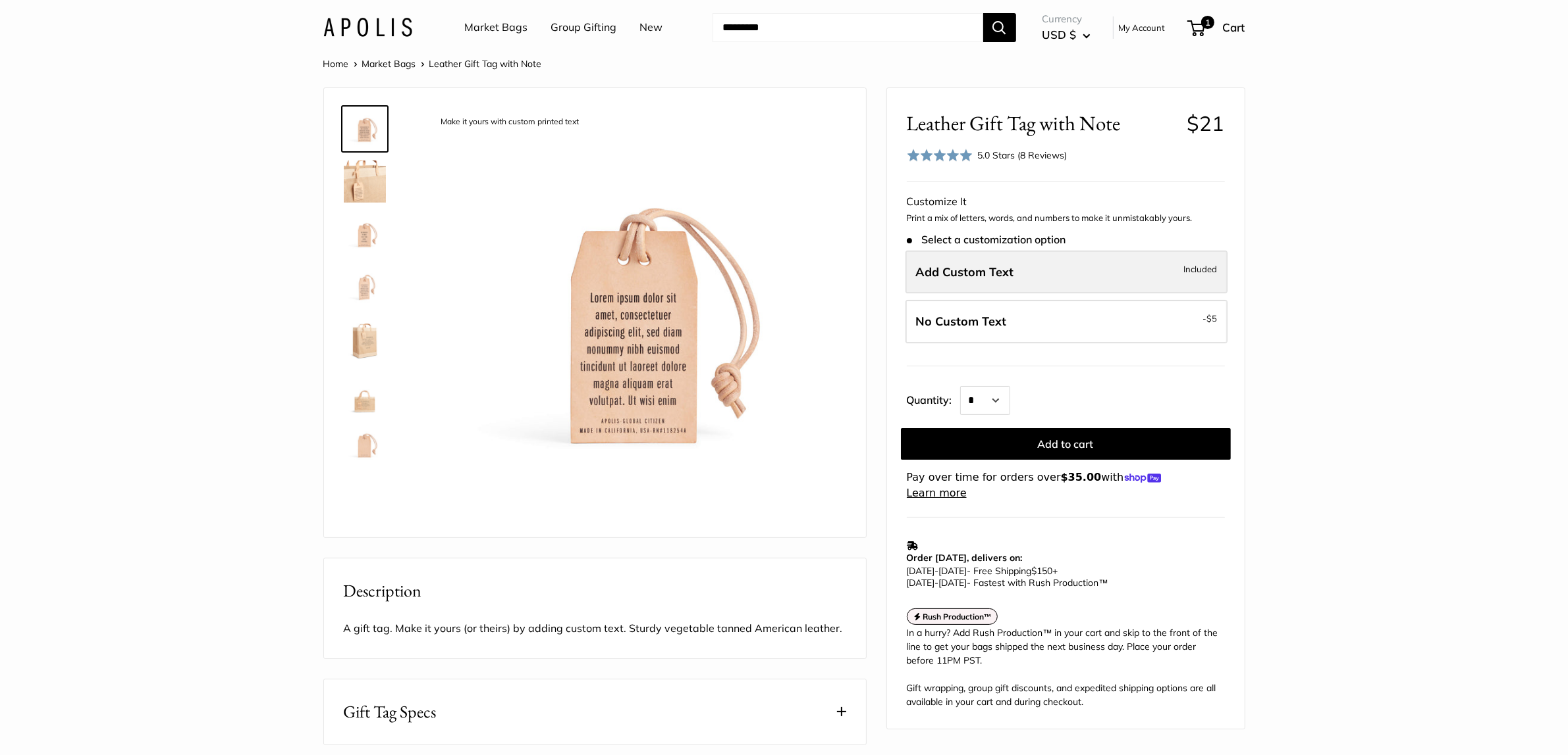
click at [969, 274] on span "Add Custom Text" at bounding box center [965, 272] width 98 height 15
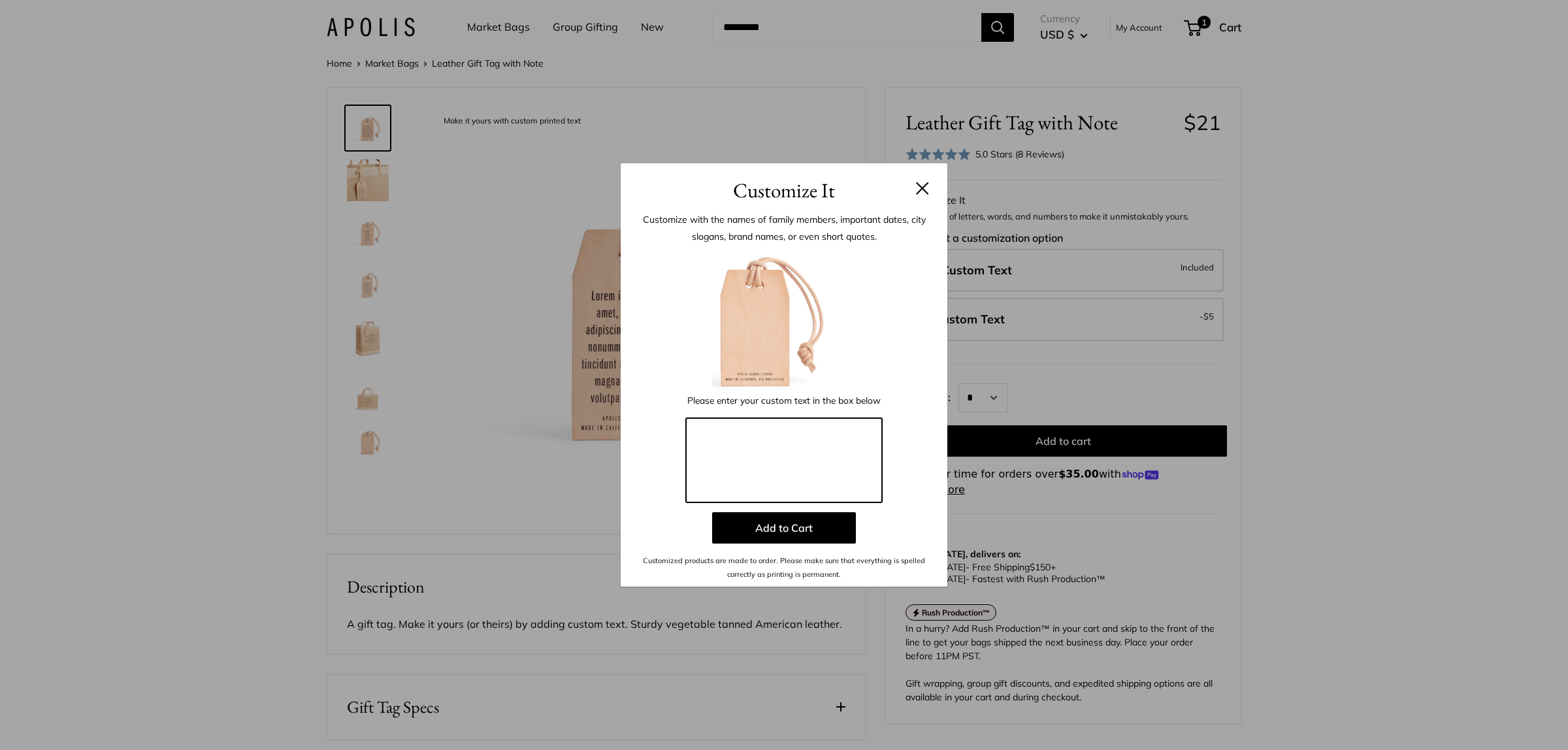
click at [791, 435] on textarea at bounding box center [784, 461] width 196 height 85
paste textarea "**********"
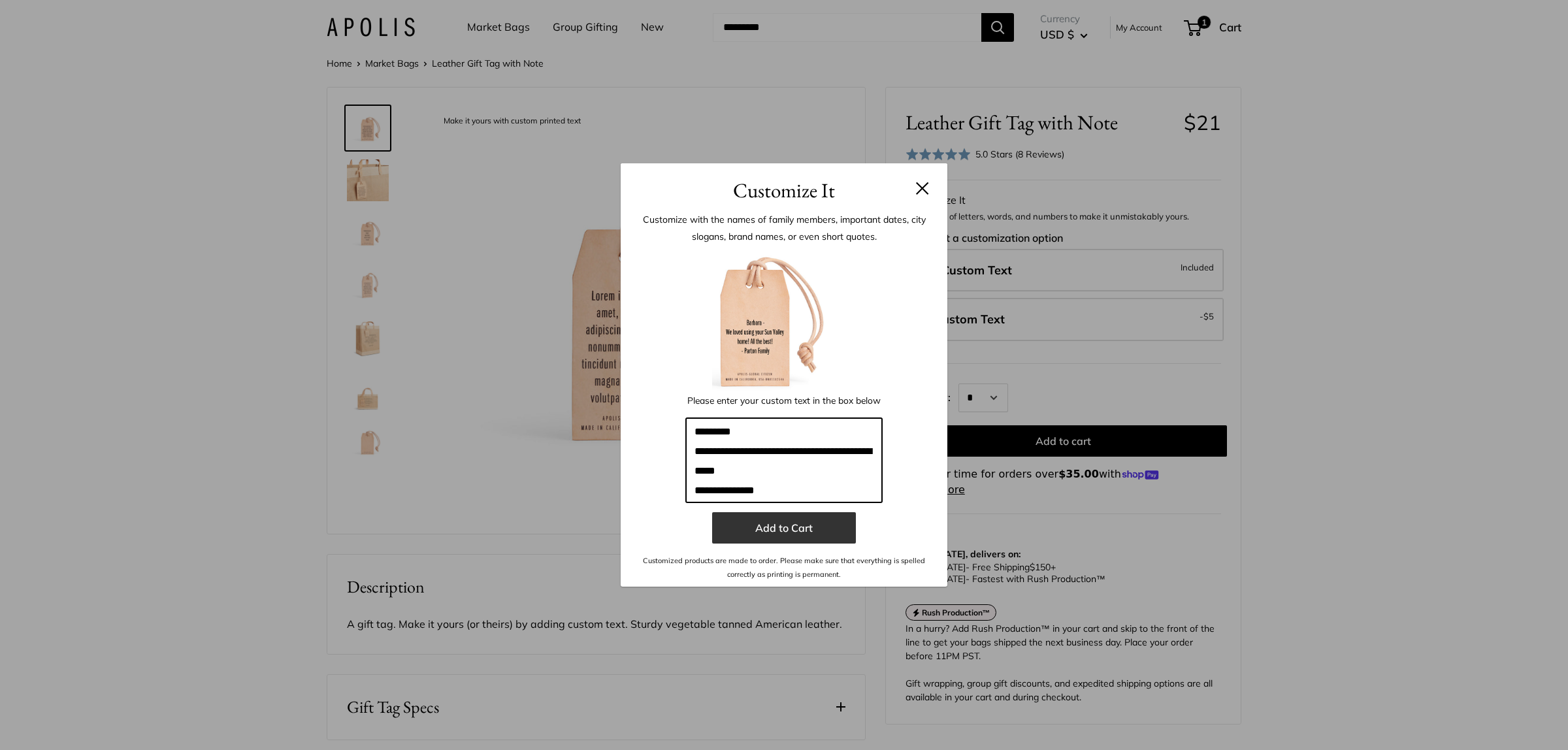
type textarea "**********"
click at [815, 514] on button "Add to Cart" at bounding box center [784, 528] width 144 height 31
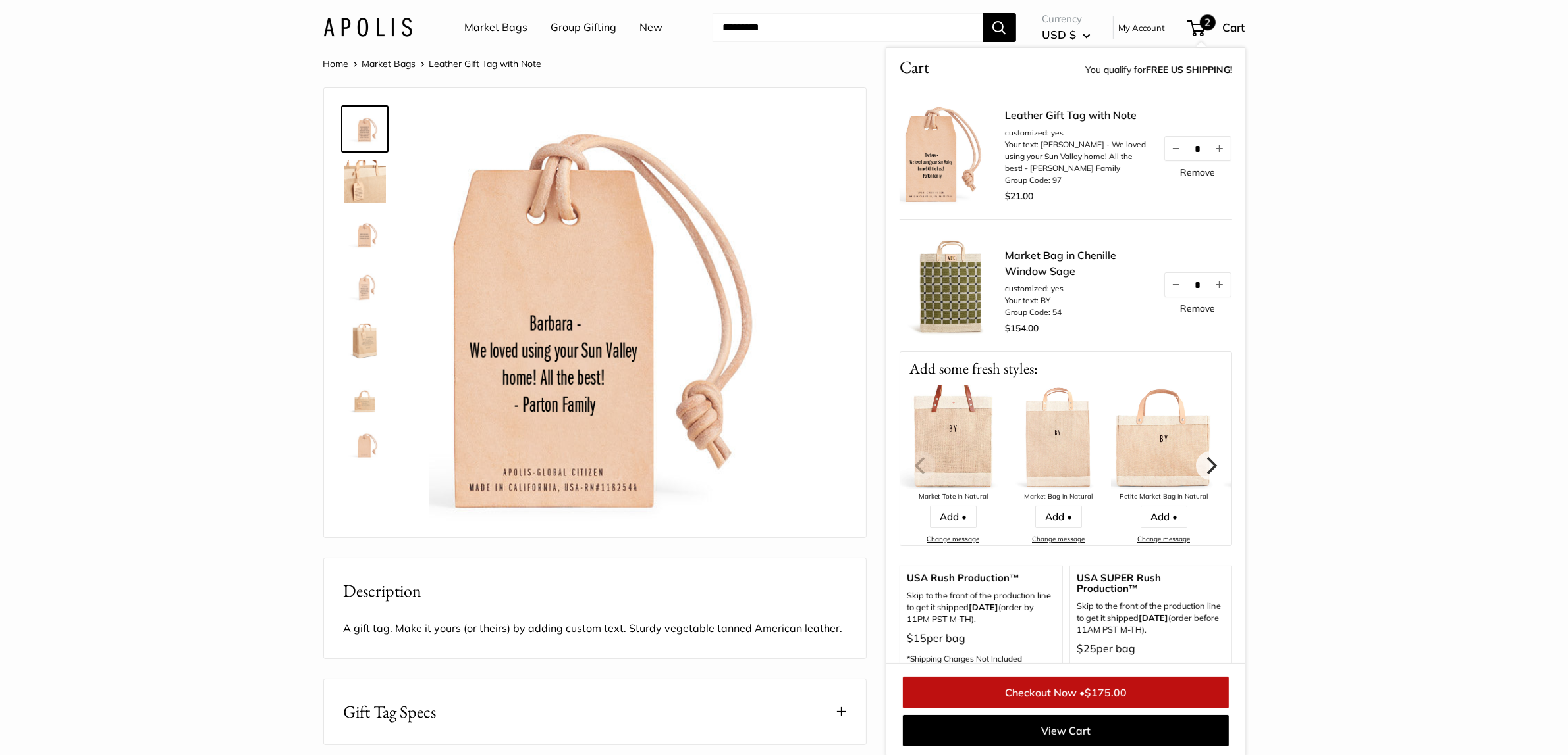
click at [1112, 688] on span "$175.00" at bounding box center [1106, 693] width 43 height 13
